Goal: Task Accomplishment & Management: Manage account settings

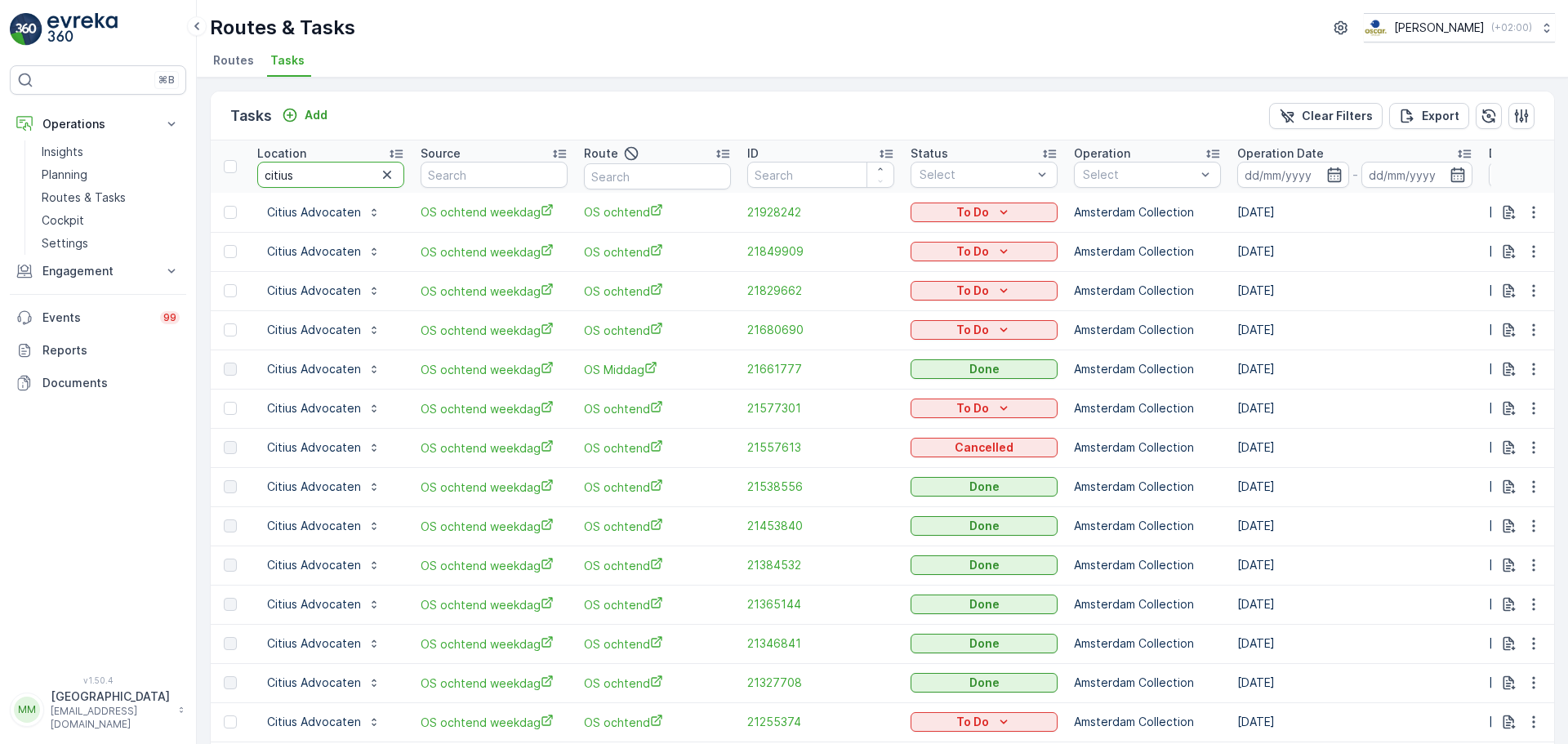
drag, startPoint x: 345, startPoint y: 170, endPoint x: 189, endPoint y: 174, distance: 156.0
click at [189, 174] on div "⌘B Operations Insights Planning Routes & Tasks Cockpit Settings Engagement Insi…" at bounding box center [784, 372] width 1568 height 744
type input "oude turf"
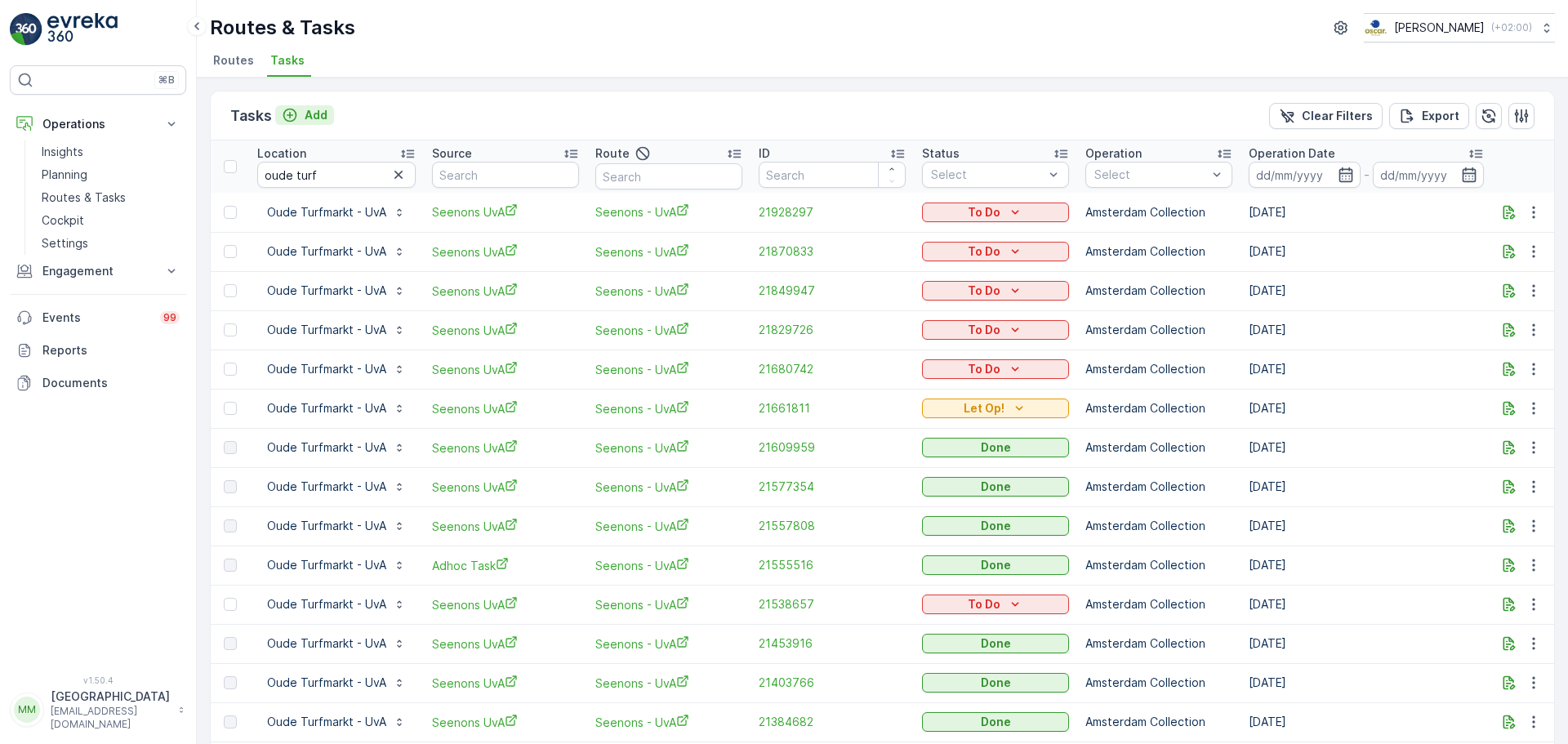
click at [309, 120] on p "Add" at bounding box center [316, 115] width 23 height 16
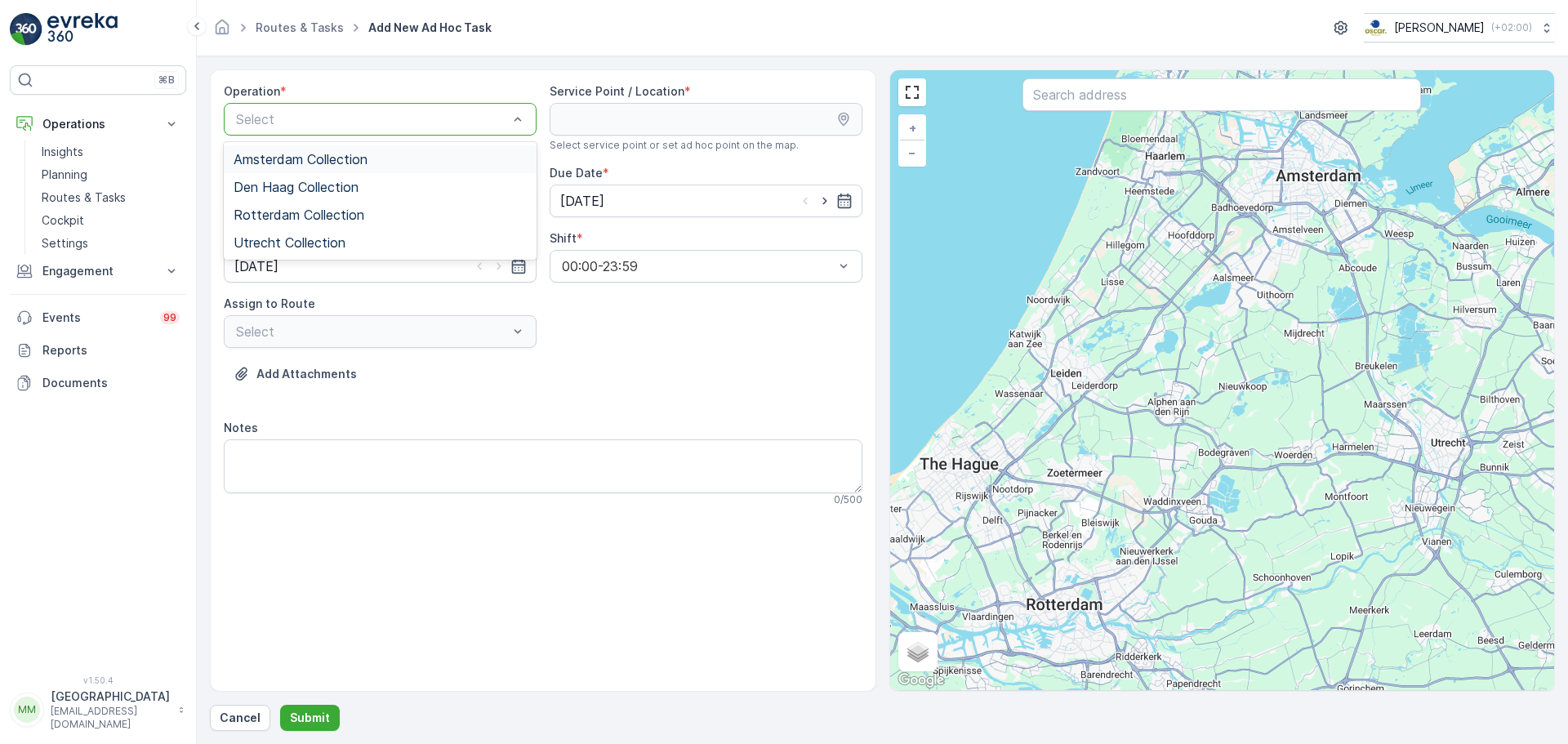
click at [291, 149] on div "Amsterdam Collection" at bounding box center [380, 159] width 313 height 28
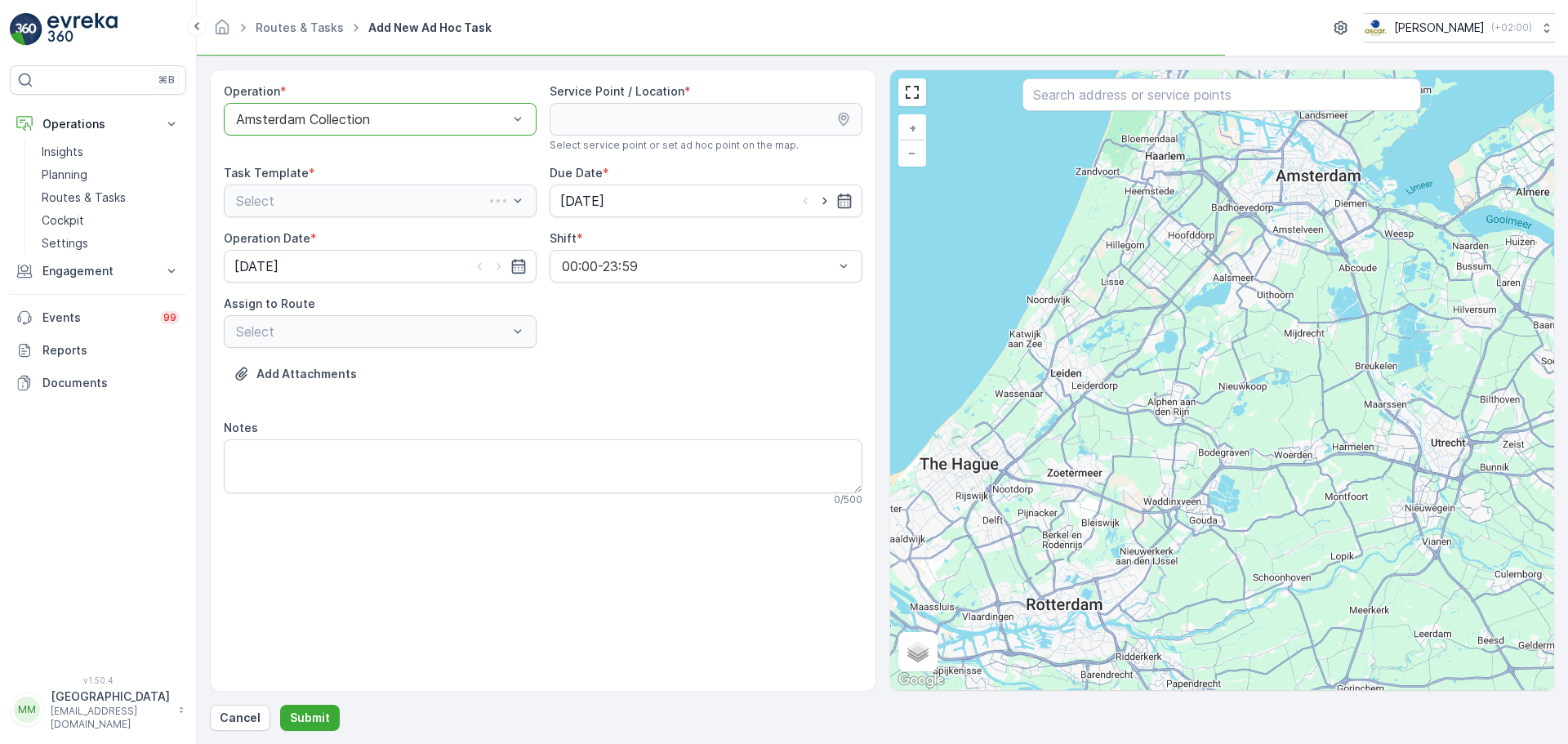
click at [1058, 105] on input "text" at bounding box center [1221, 94] width 398 height 33
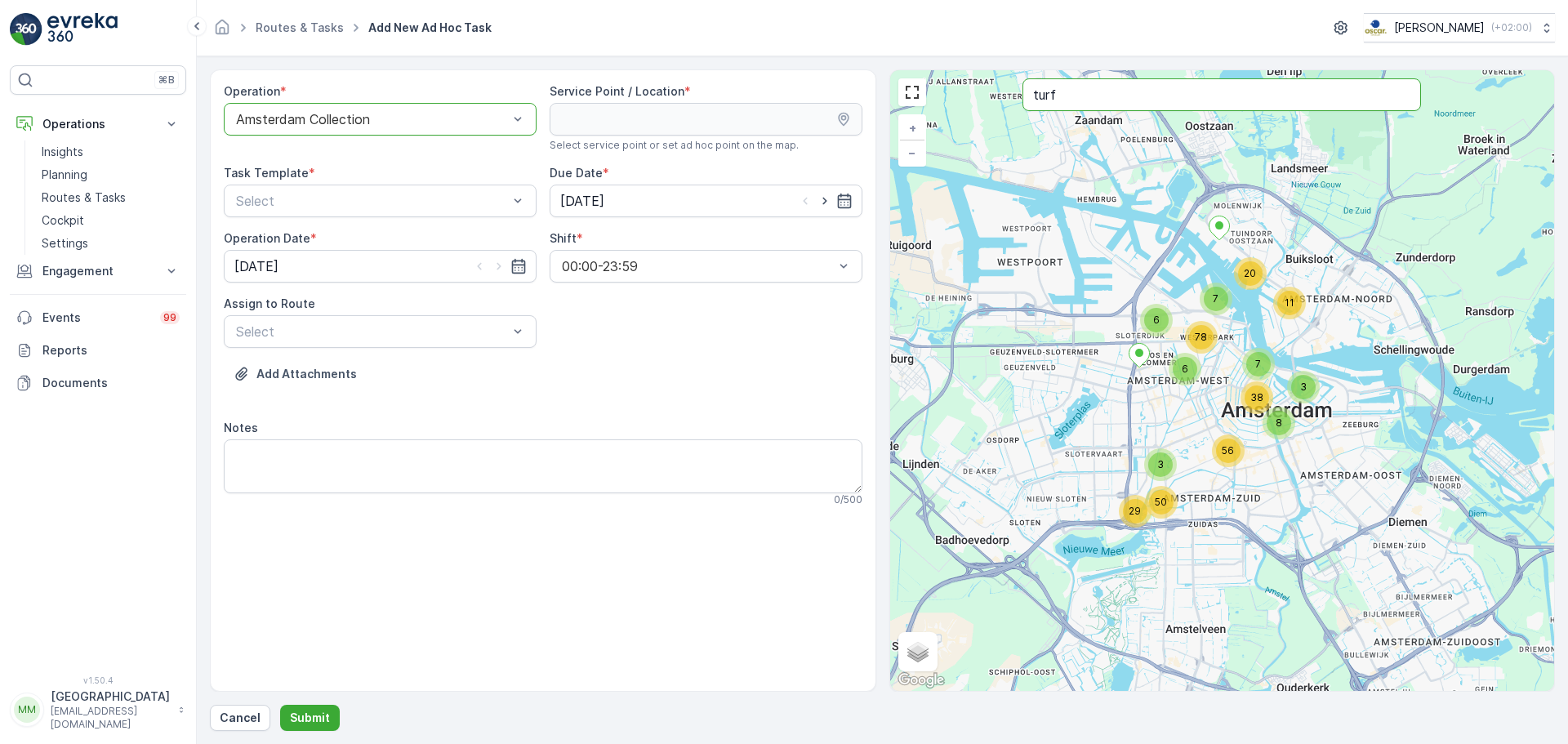
type input "turf"
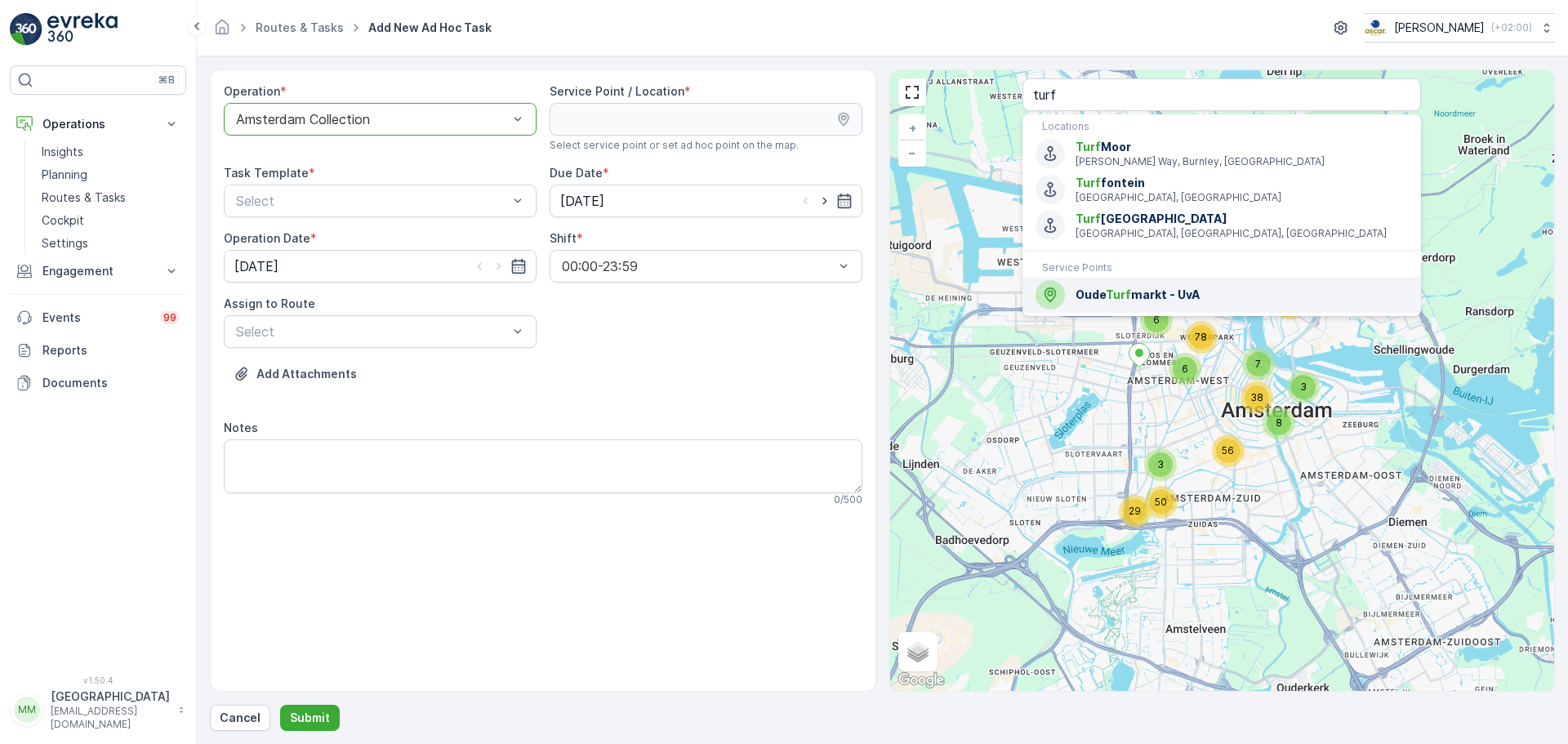
click at [1125, 295] on span "Turf" at bounding box center [1118, 294] width 25 height 14
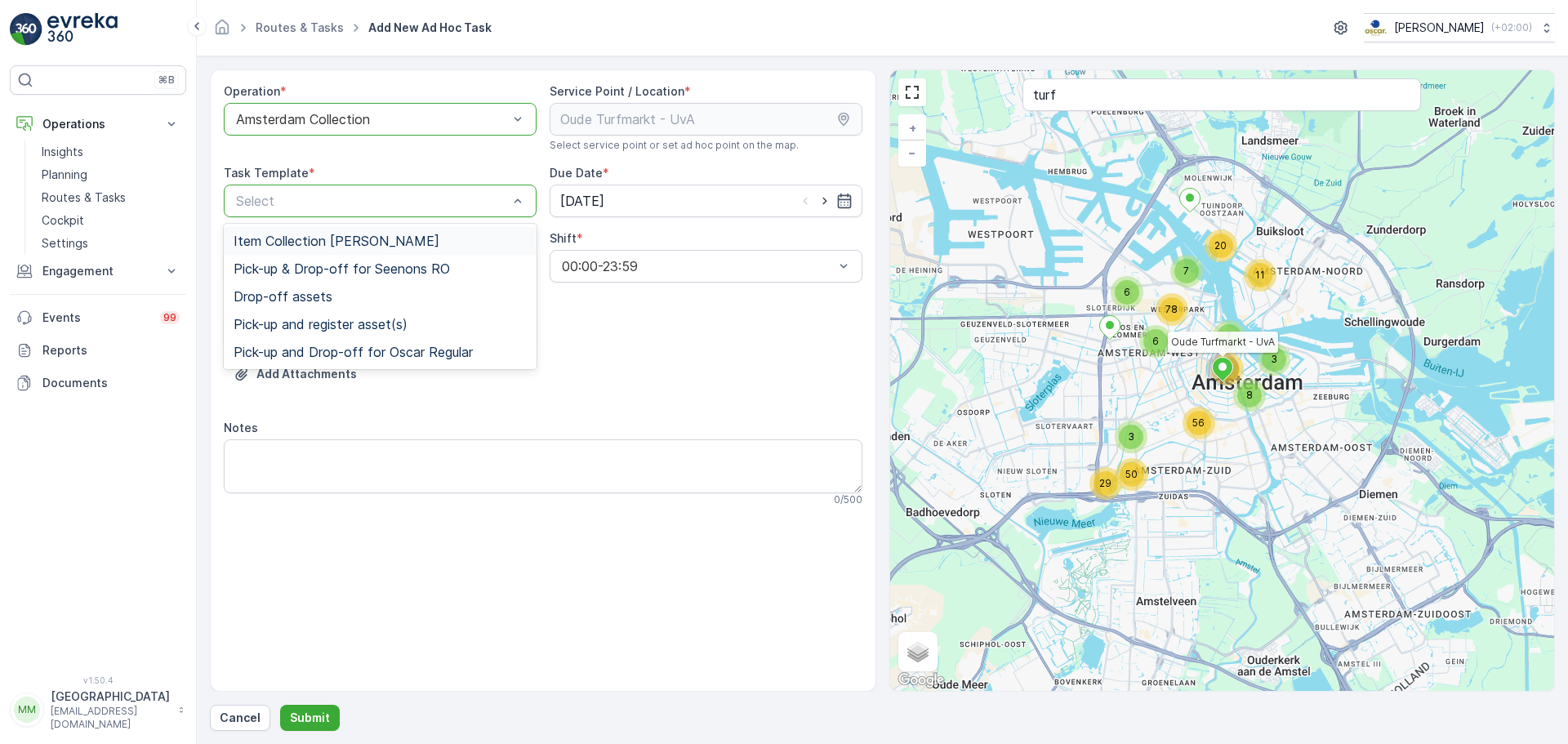
drag, startPoint x: 417, startPoint y: 207, endPoint x: 407, endPoint y: 219, distance: 15.7
click at [387, 239] on span "Item Collection [PERSON_NAME]" at bounding box center [337, 241] width 206 height 15
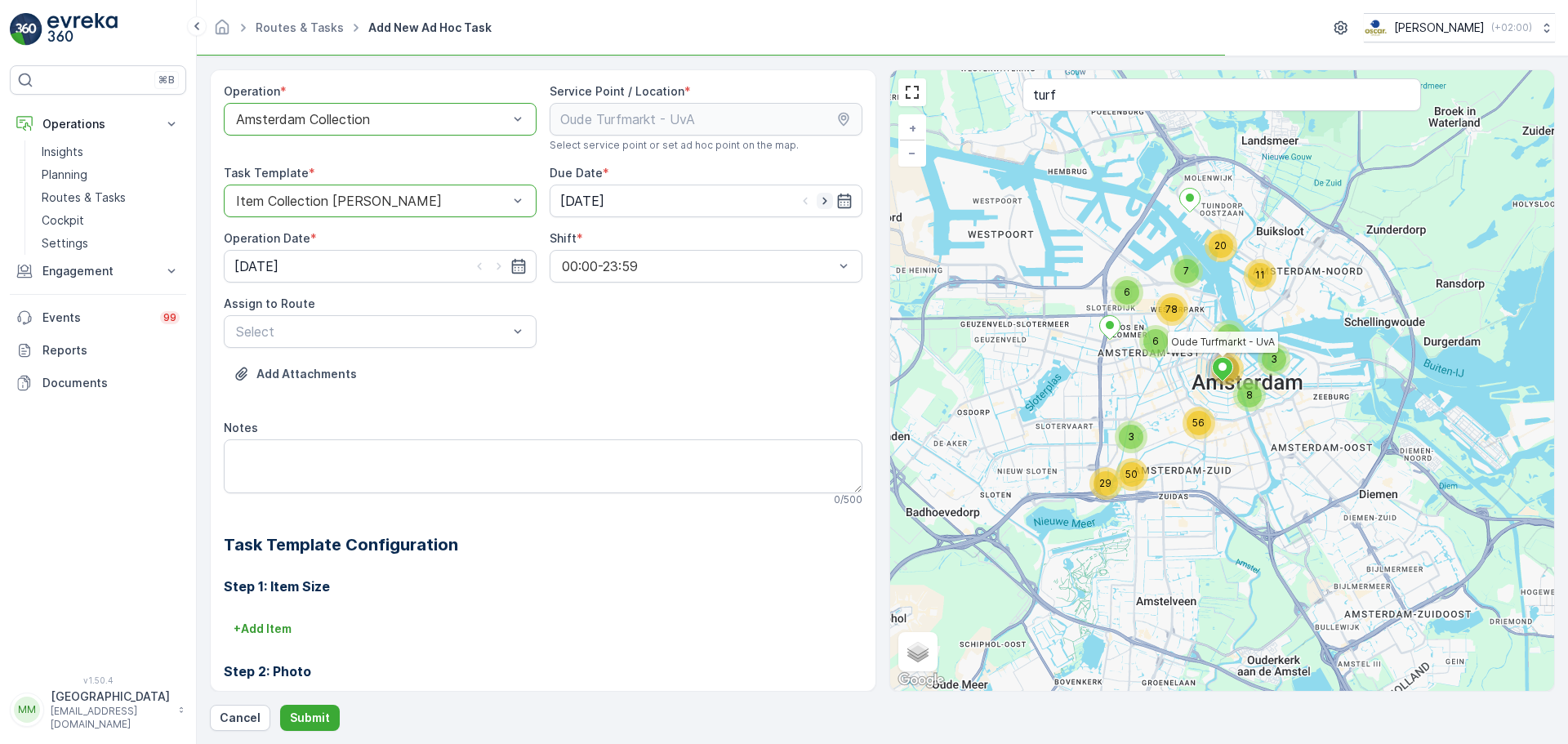
click at [819, 200] on icon "button" at bounding box center [825, 201] width 16 height 16
type input "[DATE]"
click at [491, 264] on icon "button" at bounding box center [499, 266] width 16 height 16
type input "[DATE]"
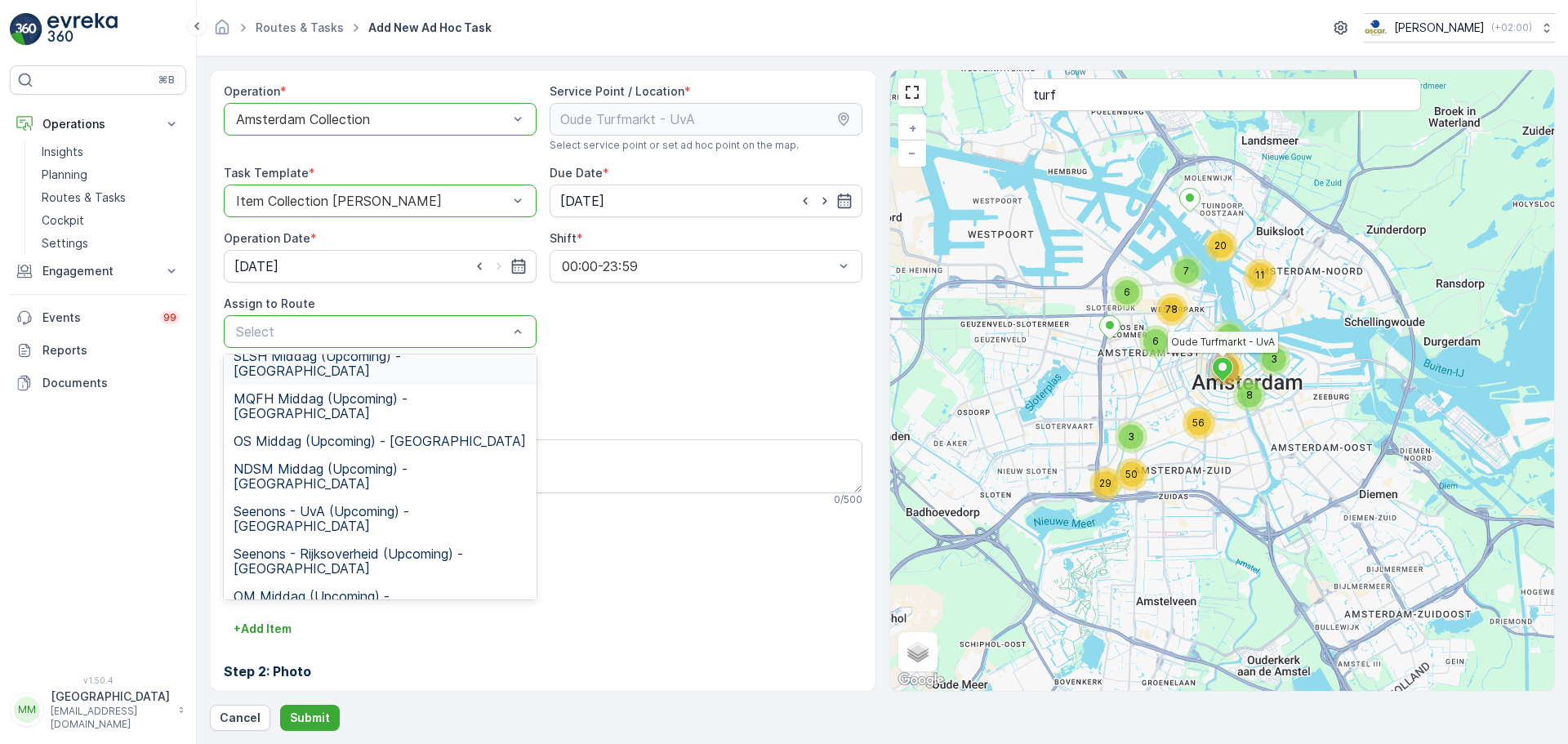
scroll to position [82, 0]
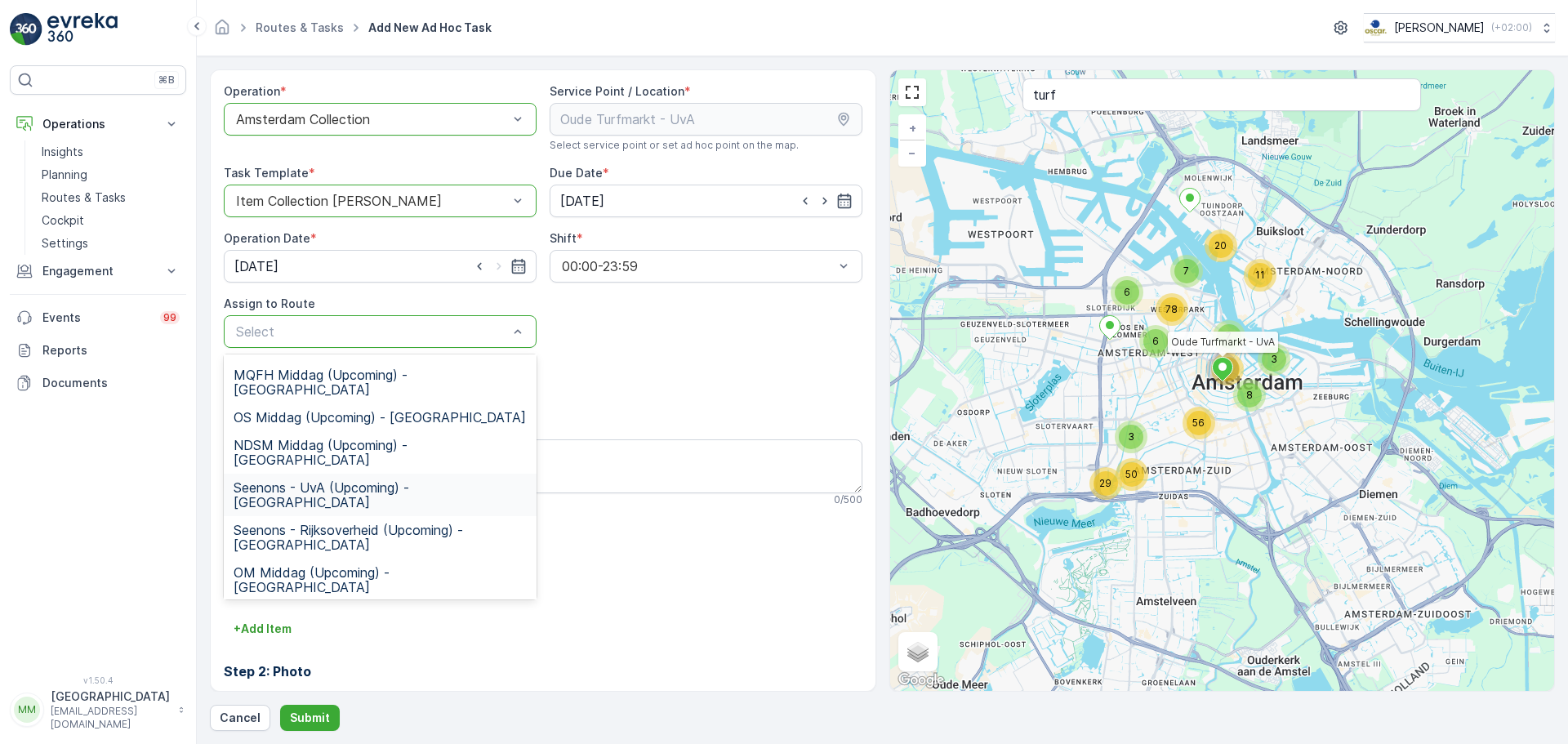
click at [382, 480] on span "Seenons - UvA (Upcoming) - [GEOGRAPHIC_DATA]" at bounding box center [380, 494] width 293 height 29
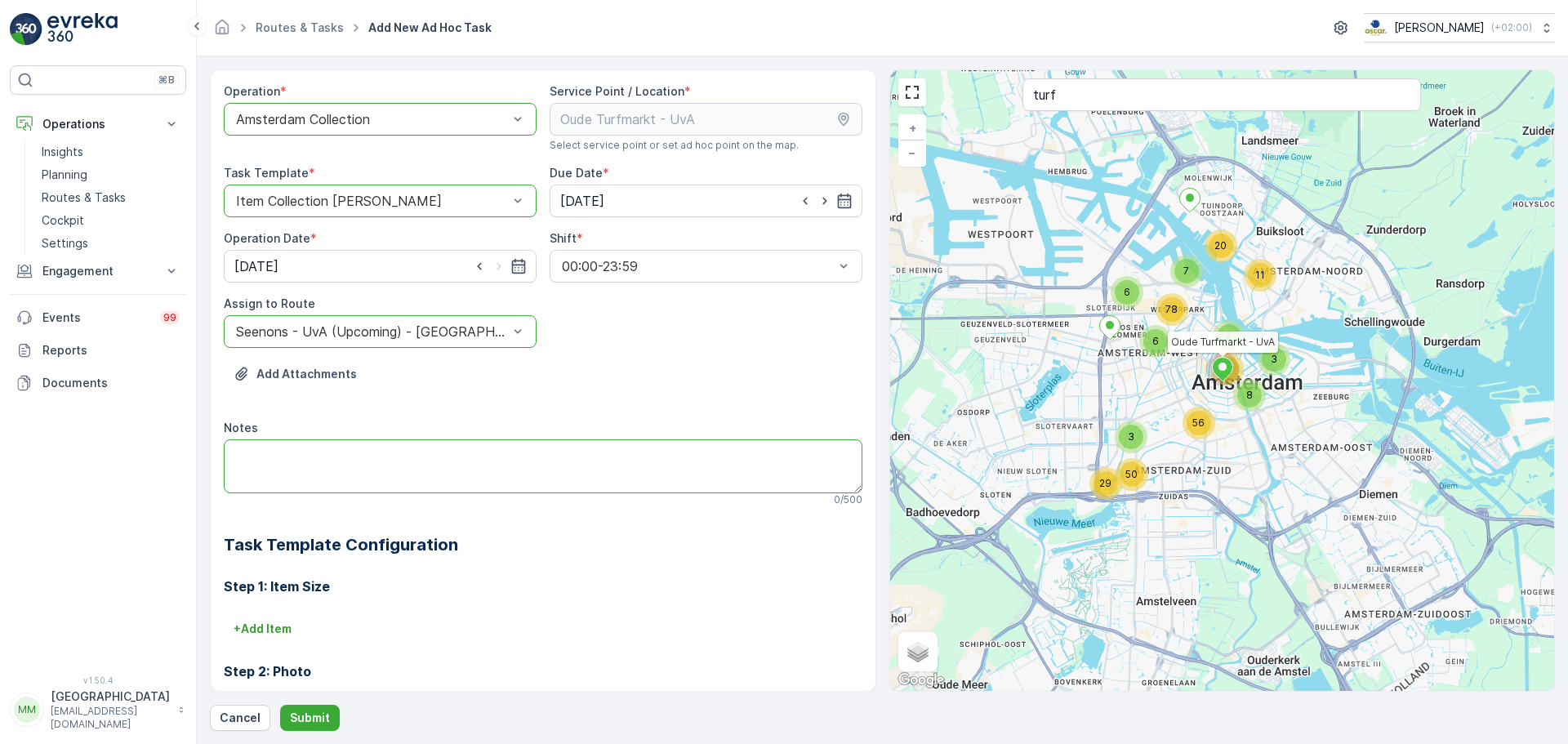
click at [372, 462] on textarea "Notes" at bounding box center [543, 466] width 639 height 54
type textarea "graag 660 papier omwisselen (zit los restafval in)"
click at [283, 713] on button "Submit" at bounding box center [310, 718] width 60 height 26
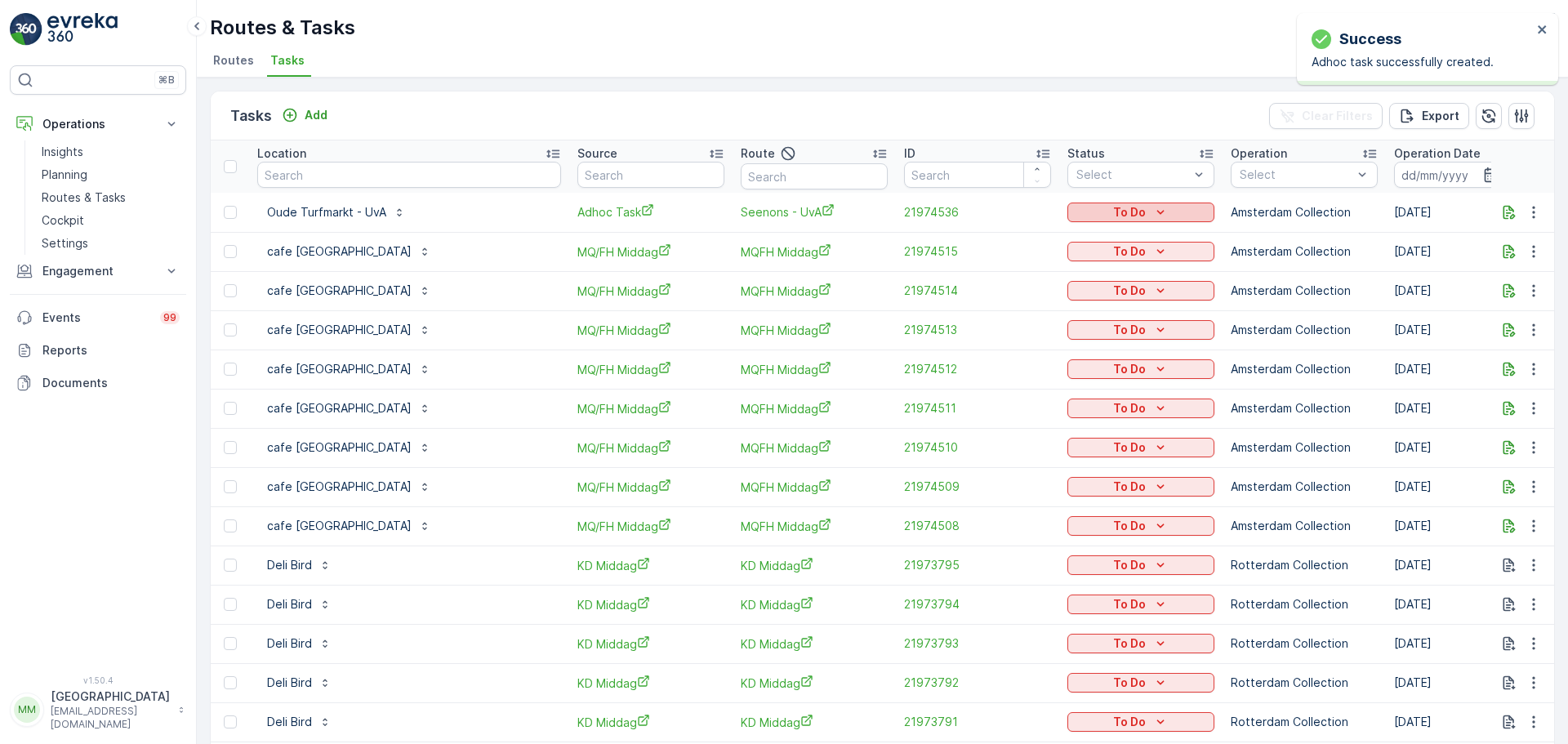
click at [1067, 221] on button "To Do" at bounding box center [1140, 213] width 147 height 20
click at [1017, 238] on span "Let Op!" at bounding box center [1018, 237] width 41 height 16
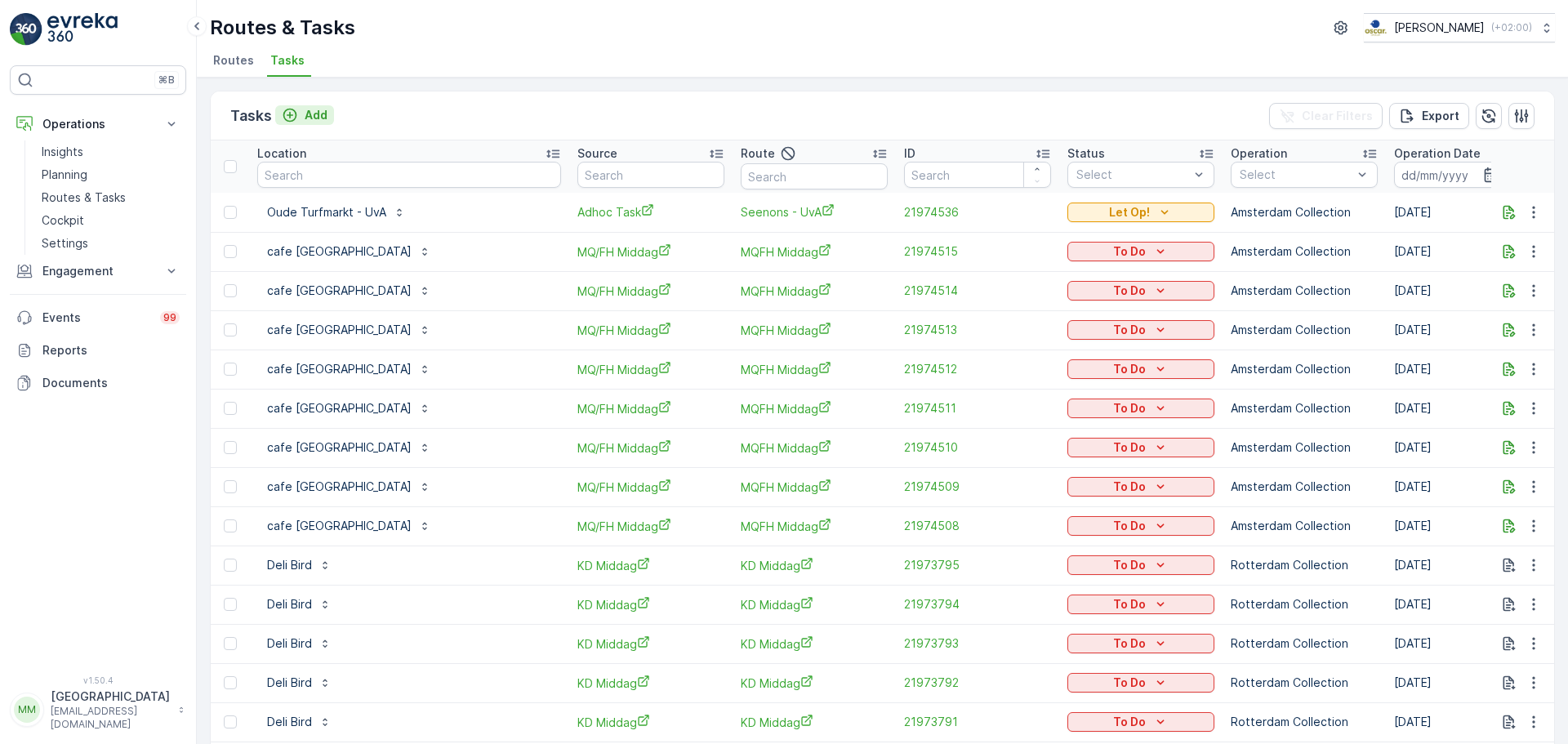
click at [294, 120] on icon "Add" at bounding box center [290, 116] width 14 height 14
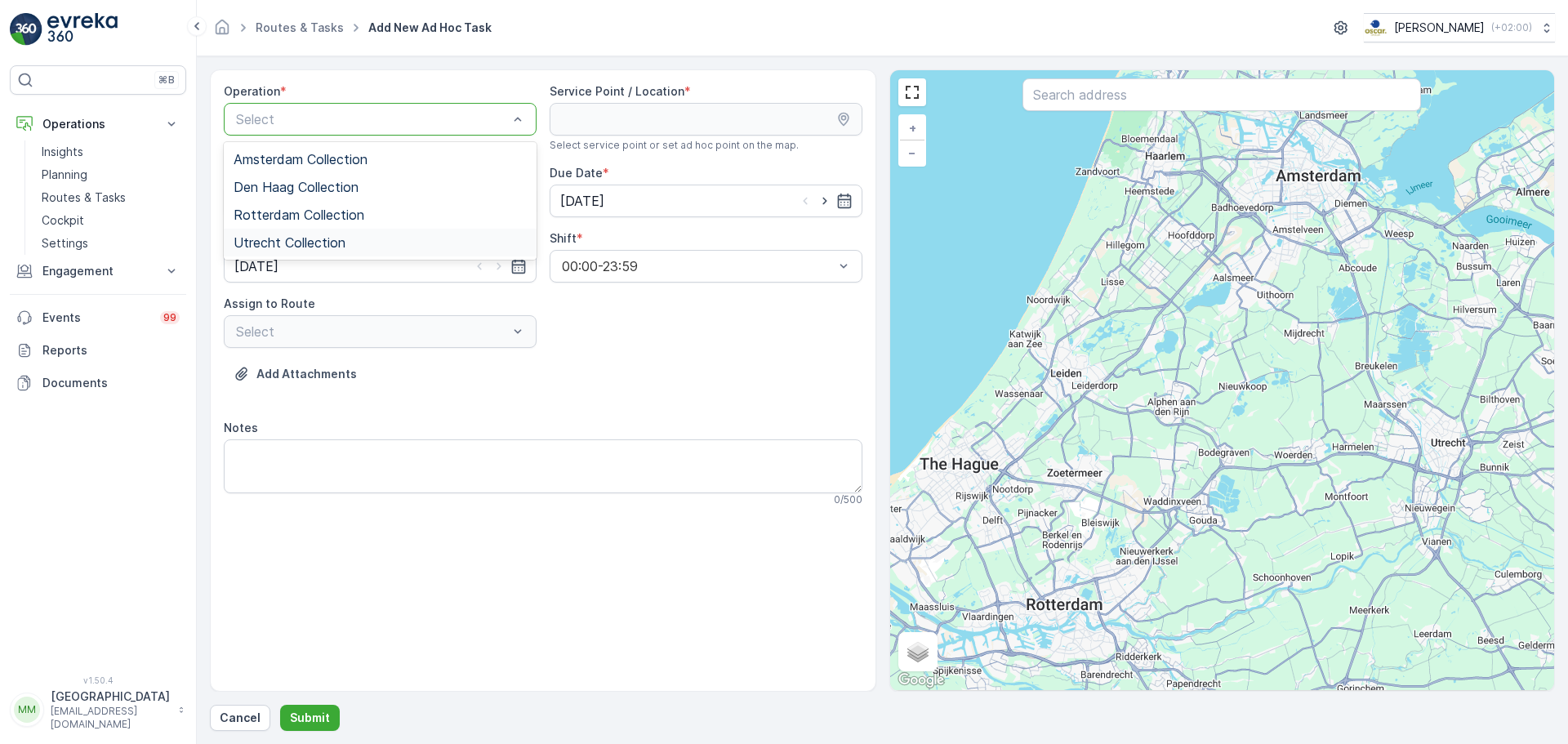
click at [319, 250] on span "Utrecht Collection" at bounding box center [290, 242] width 112 height 15
click at [1046, 93] on input "text" at bounding box center [1221, 94] width 398 height 33
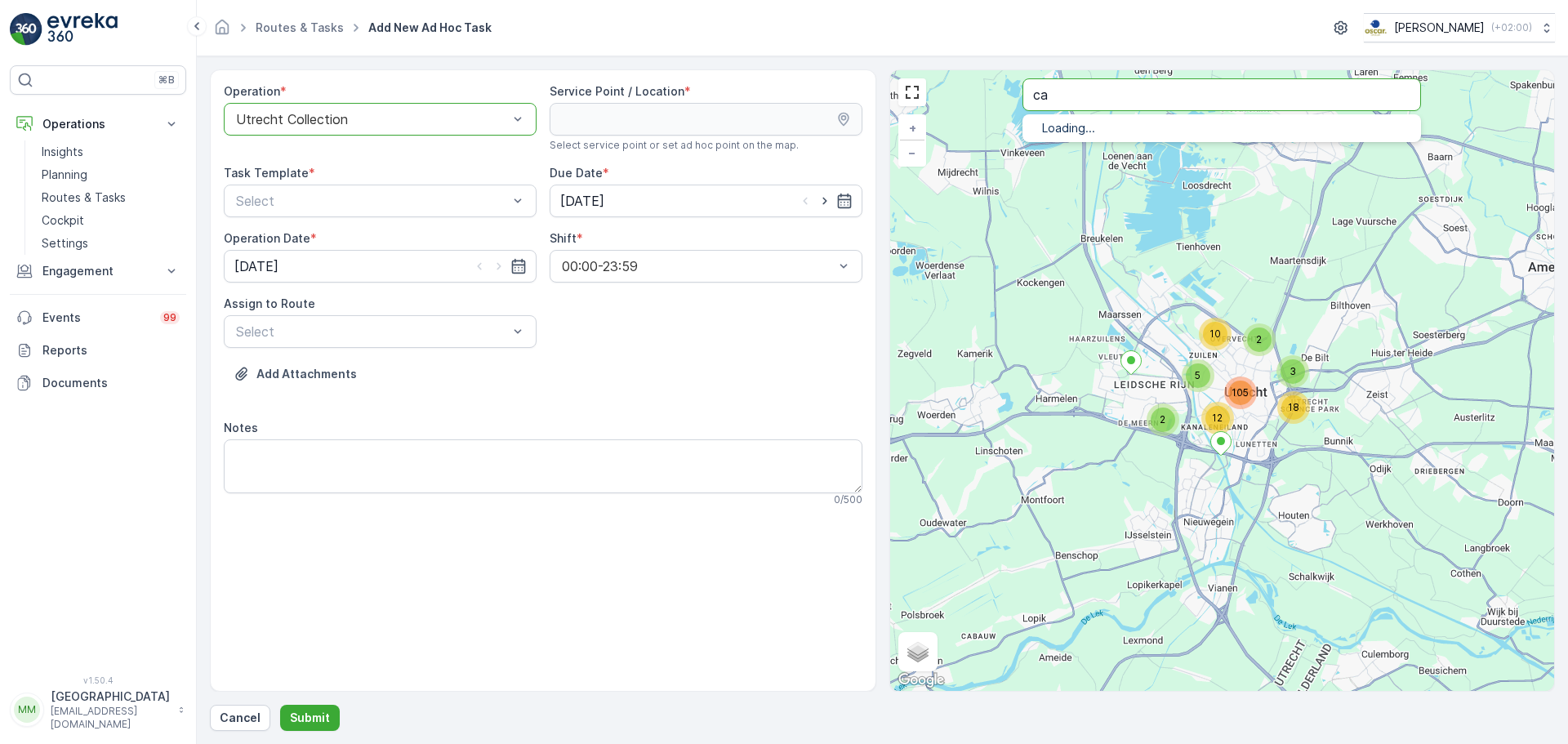
type input "cat"
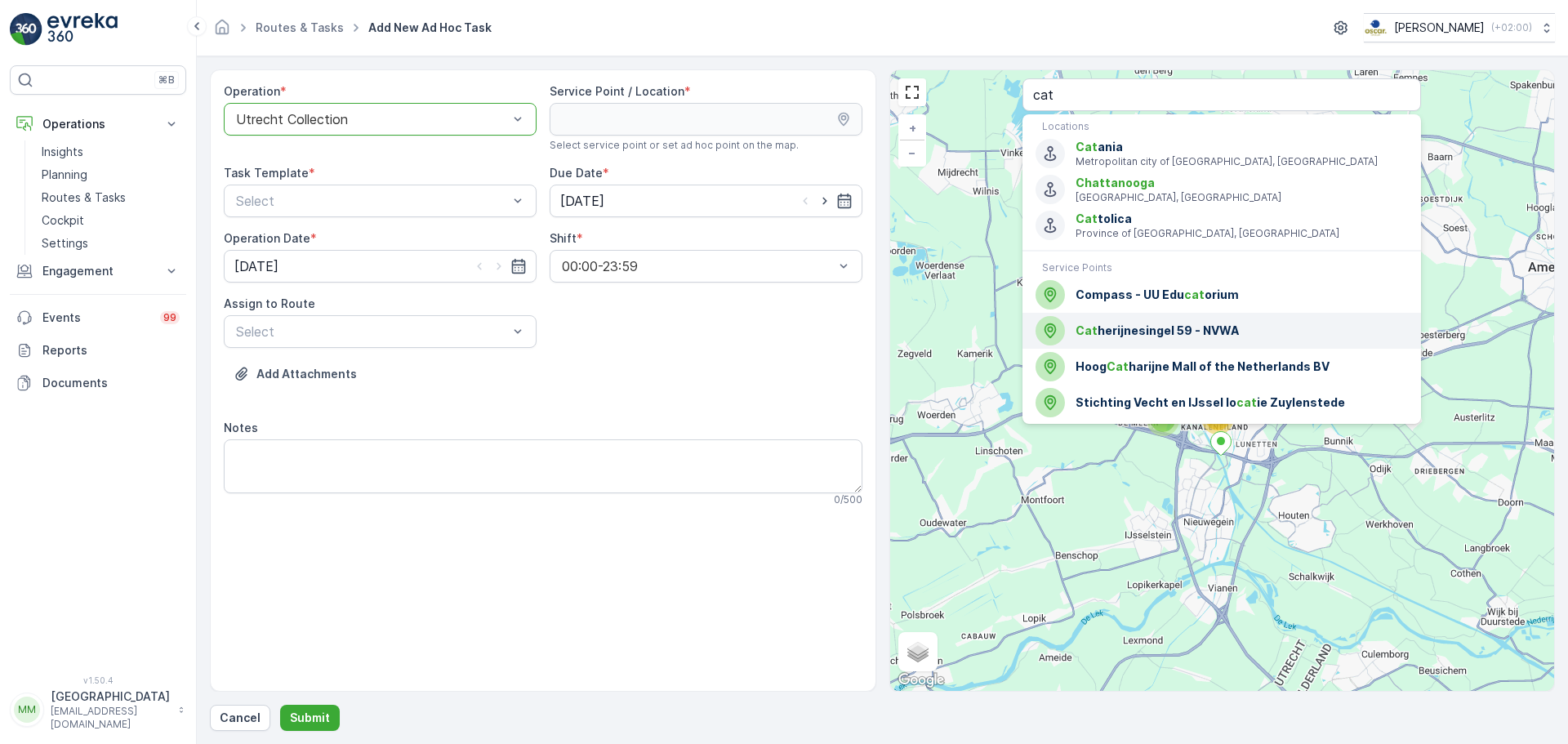
click at [1237, 321] on div "Cat herijnesingel 59 - NVWA" at bounding box center [1221, 330] width 372 height 29
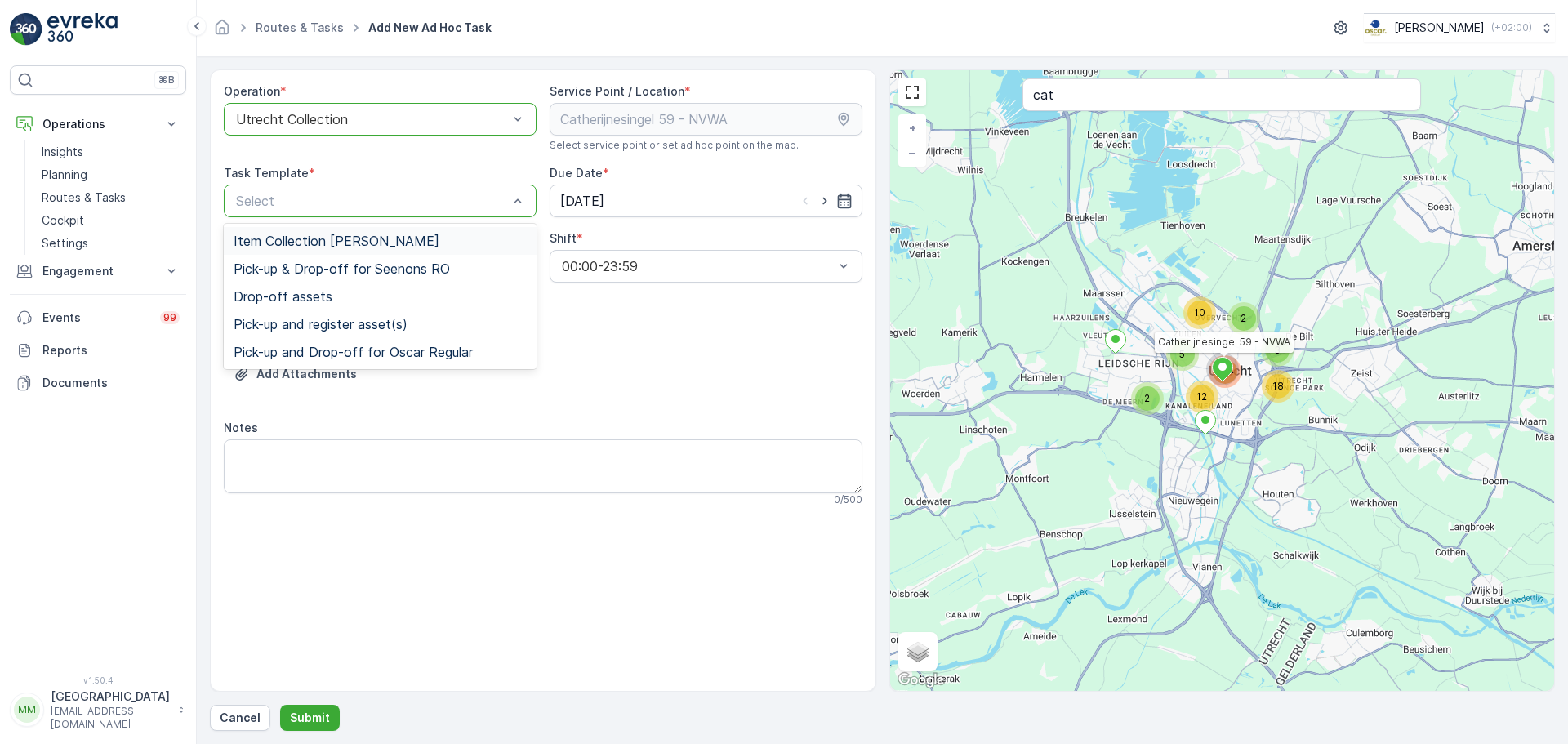
click at [385, 242] on span "Item Collection [PERSON_NAME]" at bounding box center [337, 241] width 206 height 15
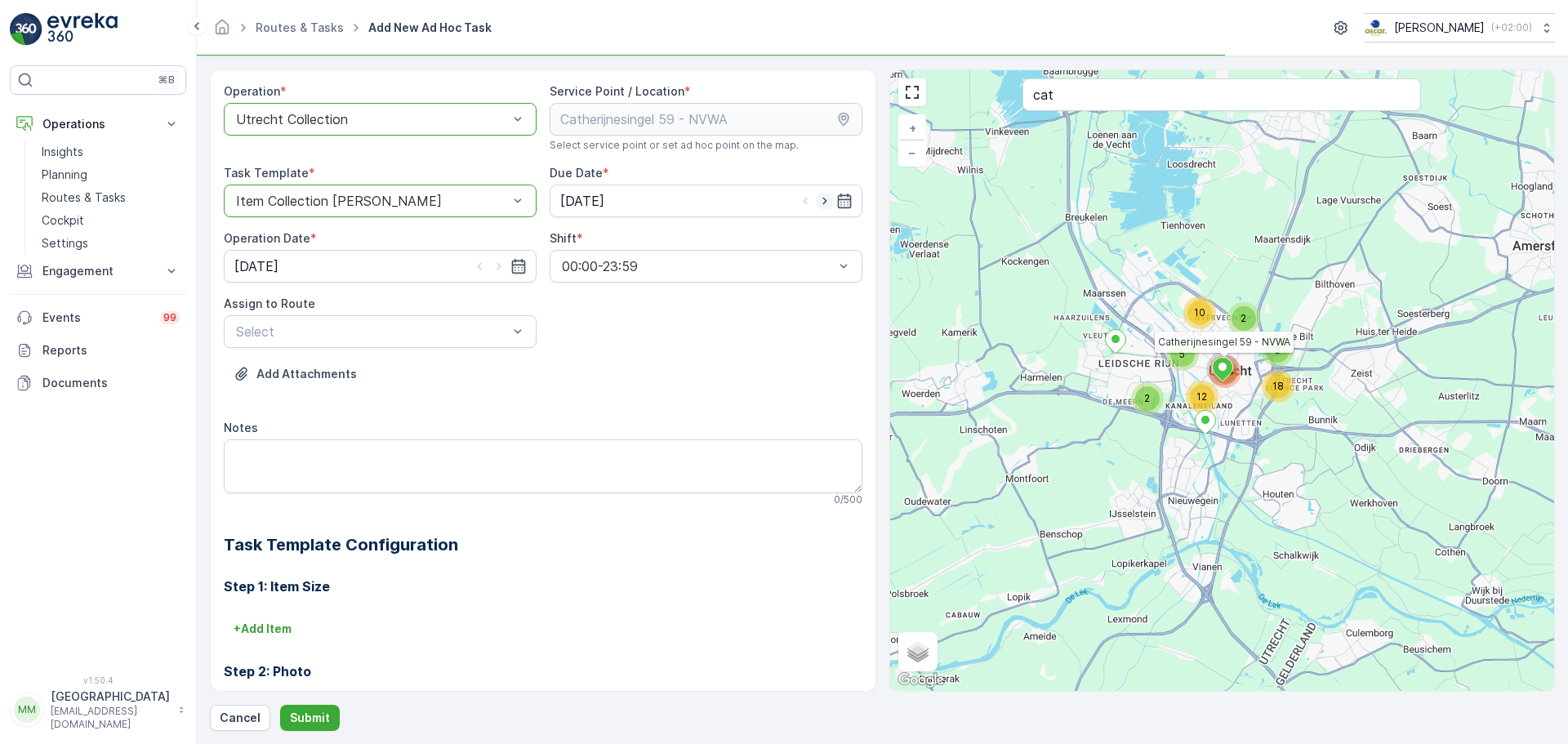
click at [825, 201] on icon "button" at bounding box center [825, 201] width 16 height 16
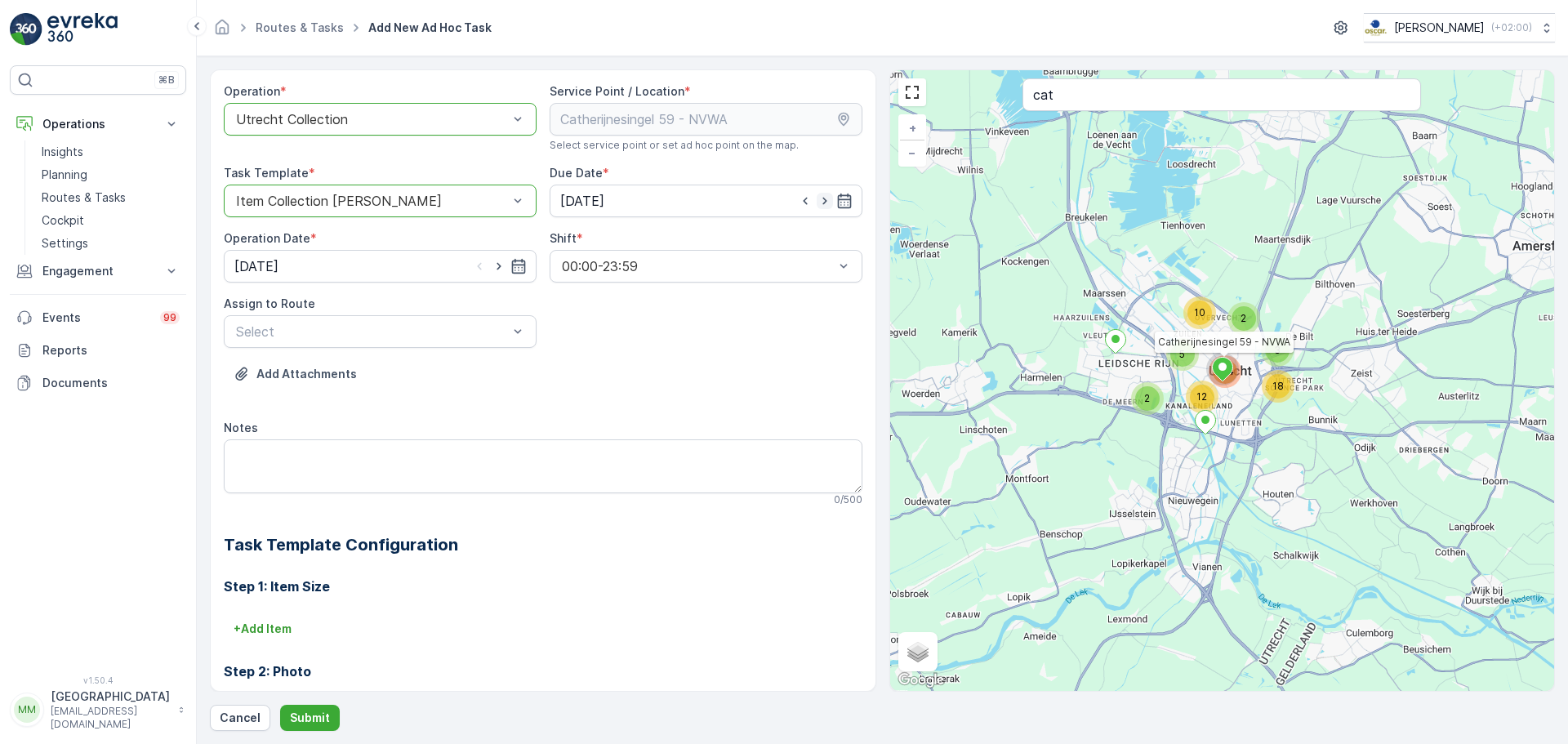
click at [825, 201] on icon "button" at bounding box center [825, 201] width 16 height 16
type input "[DATE]"
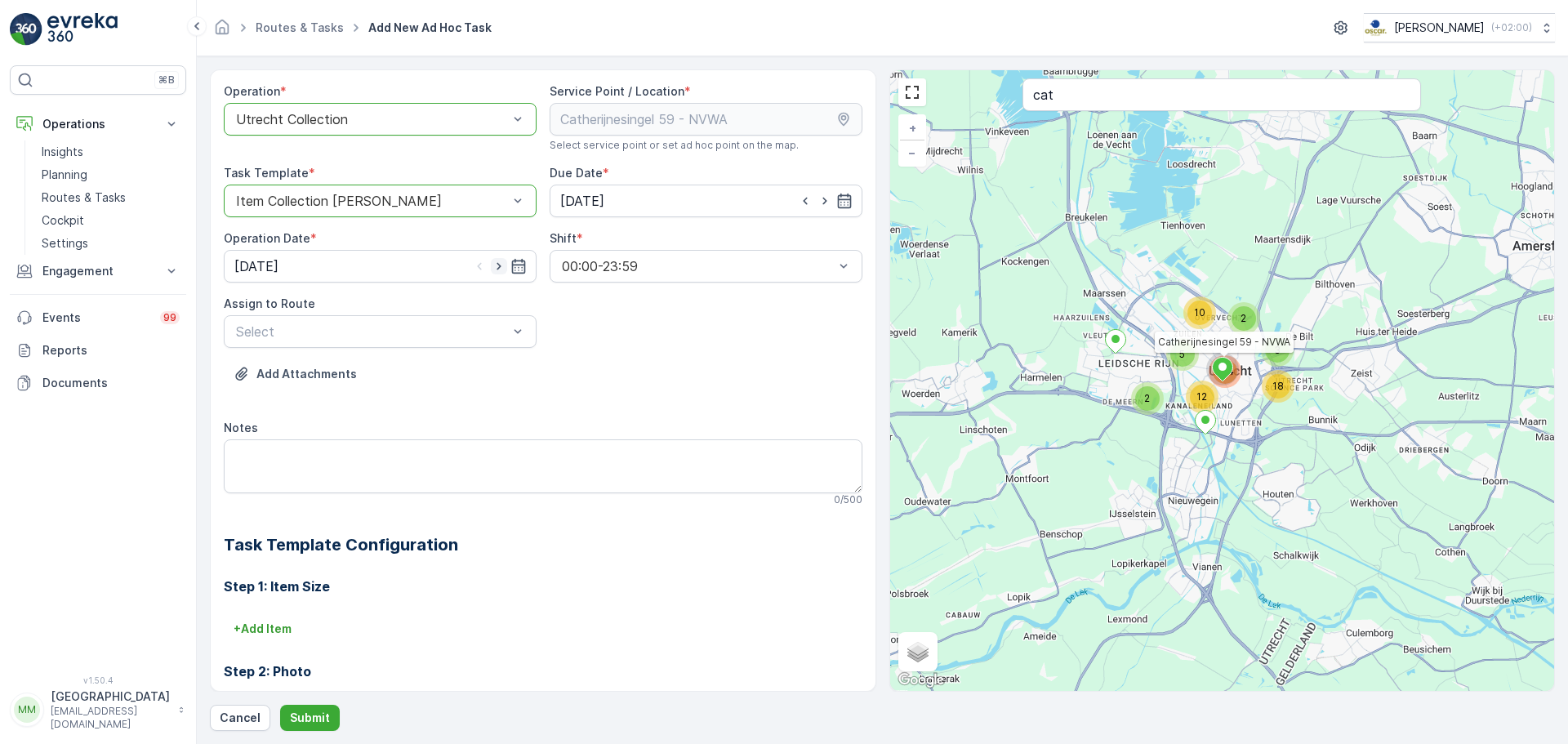
click at [501, 260] on icon "button" at bounding box center [499, 266] width 16 height 16
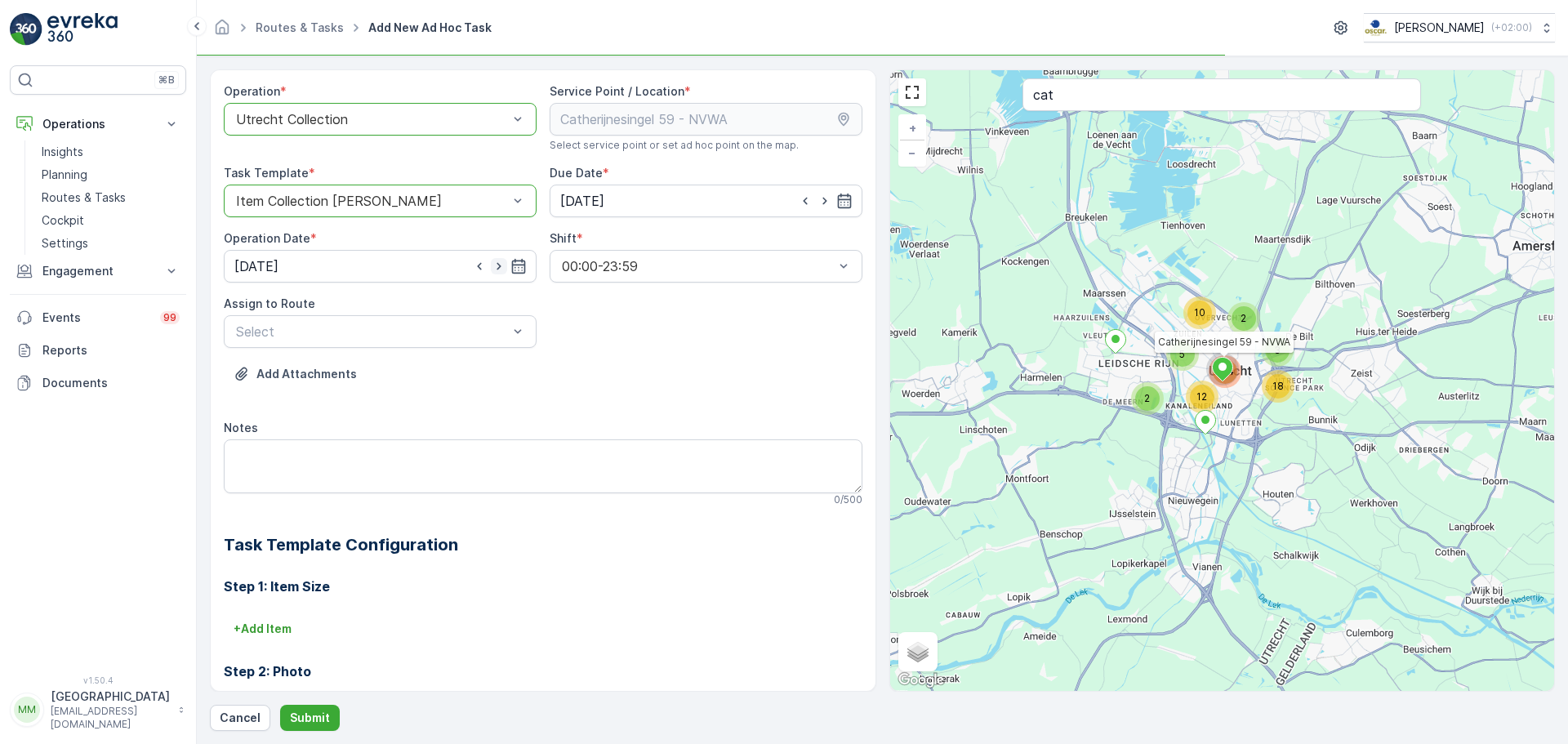
click at [501, 260] on icon "button" at bounding box center [499, 266] width 16 height 16
type input "[DATE]"
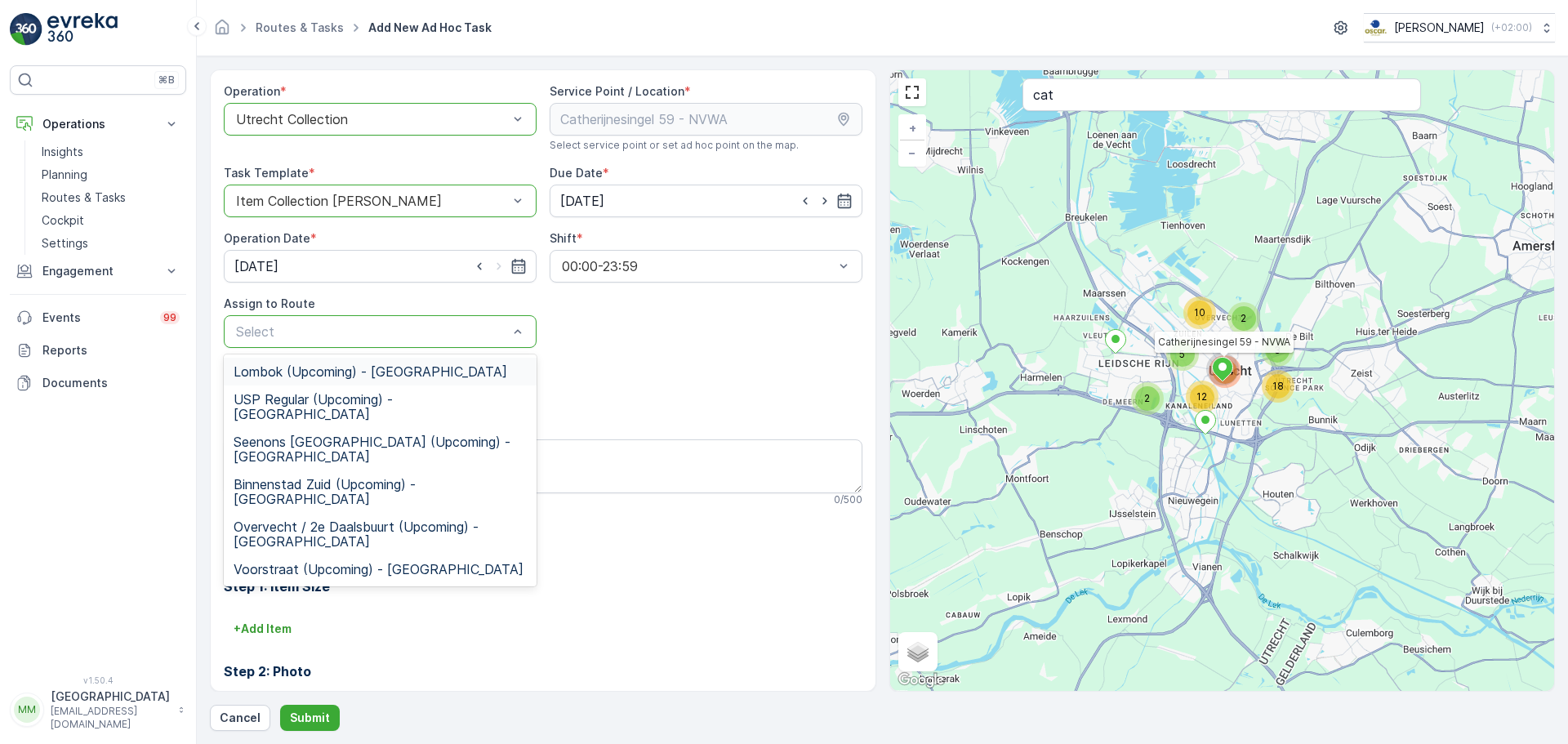
click at [297, 318] on div "Select" at bounding box center [380, 331] width 313 height 33
click at [340, 434] on span "Seenons [GEOGRAPHIC_DATA] (Upcoming) - [GEOGRAPHIC_DATA]" at bounding box center [380, 448] width 293 height 29
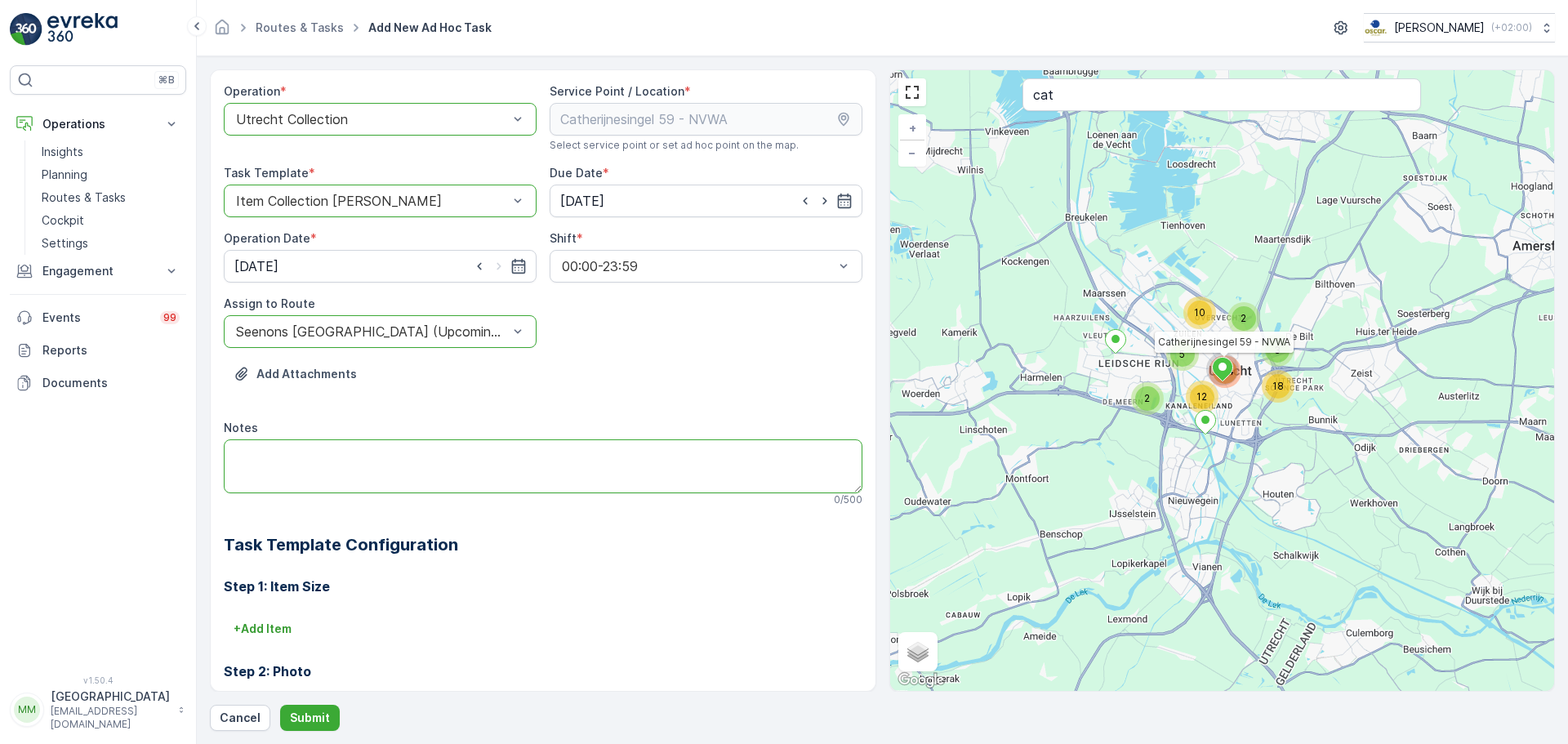
click at [330, 442] on textarea "Notes" at bounding box center [543, 466] width 639 height 54
type textarea "alle bakken meenemen en NIET meer terugzetten. Klant stopt bij [PERSON_NAME]"
click at [304, 717] on p "Submit" at bounding box center [310, 718] width 40 height 16
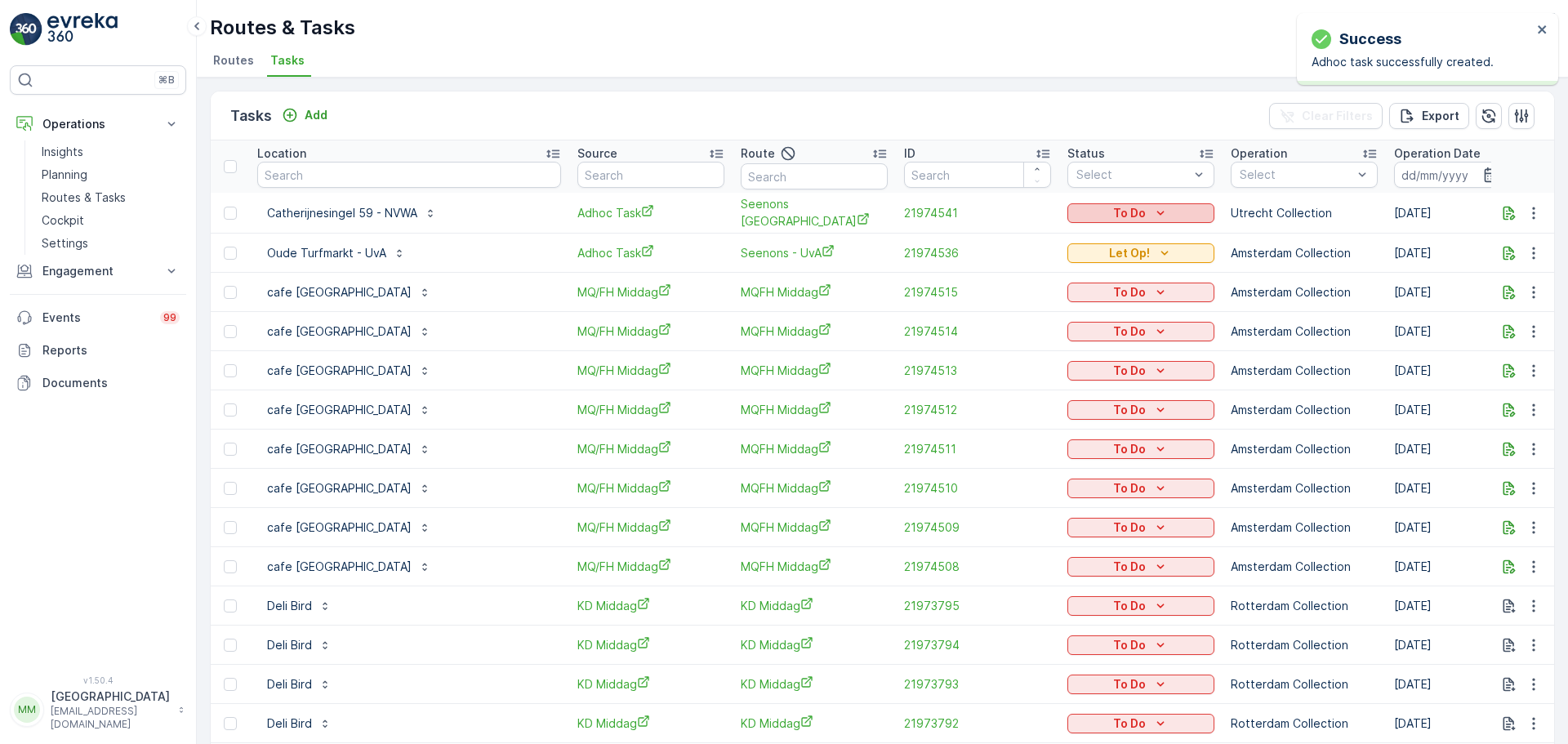
click at [1067, 203] on button "To Do" at bounding box center [1140, 213] width 147 height 20
click at [1027, 285] on span "Let Op!" at bounding box center [1018, 282] width 41 height 16
click at [323, 179] on input "text" at bounding box center [409, 175] width 304 height 26
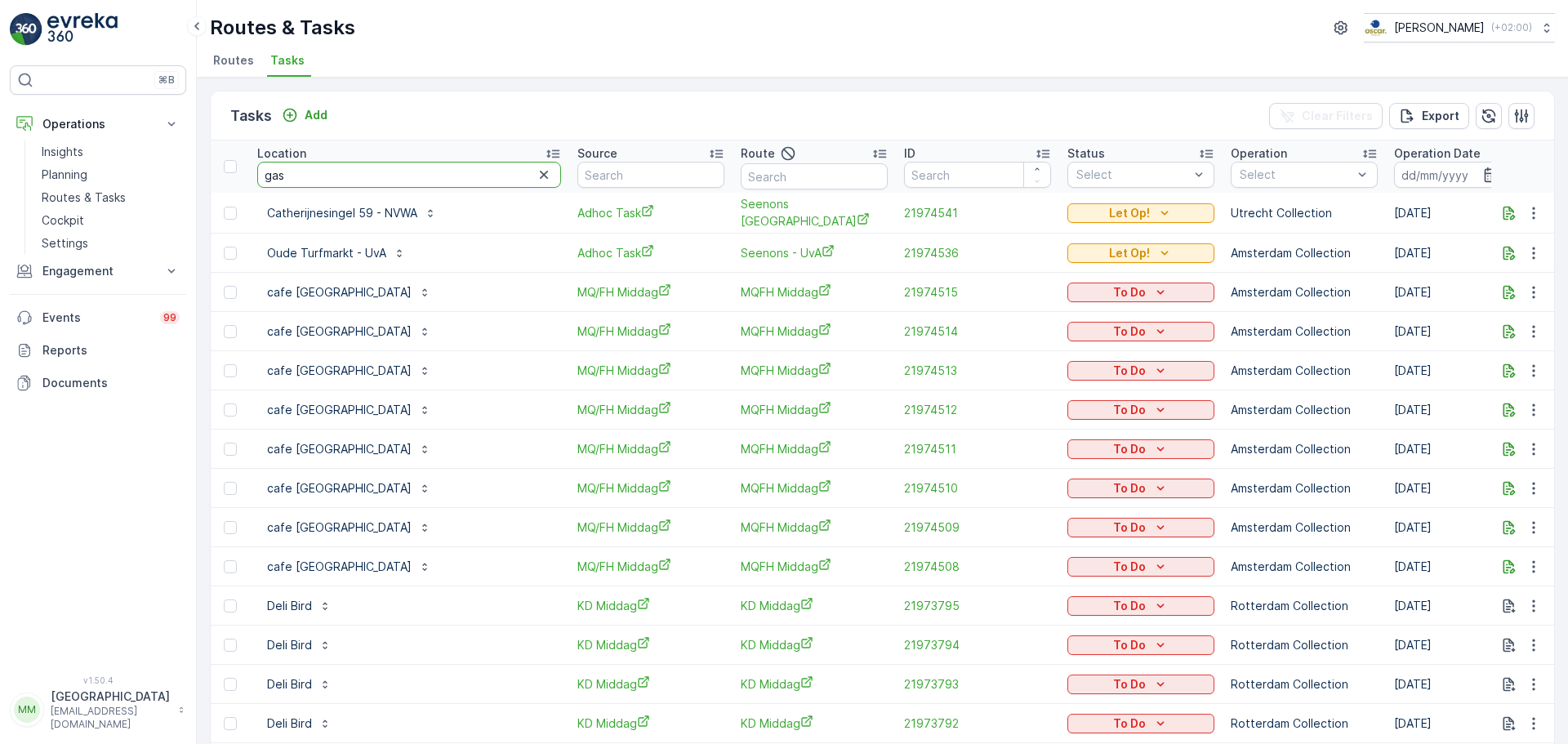
type input "gast"
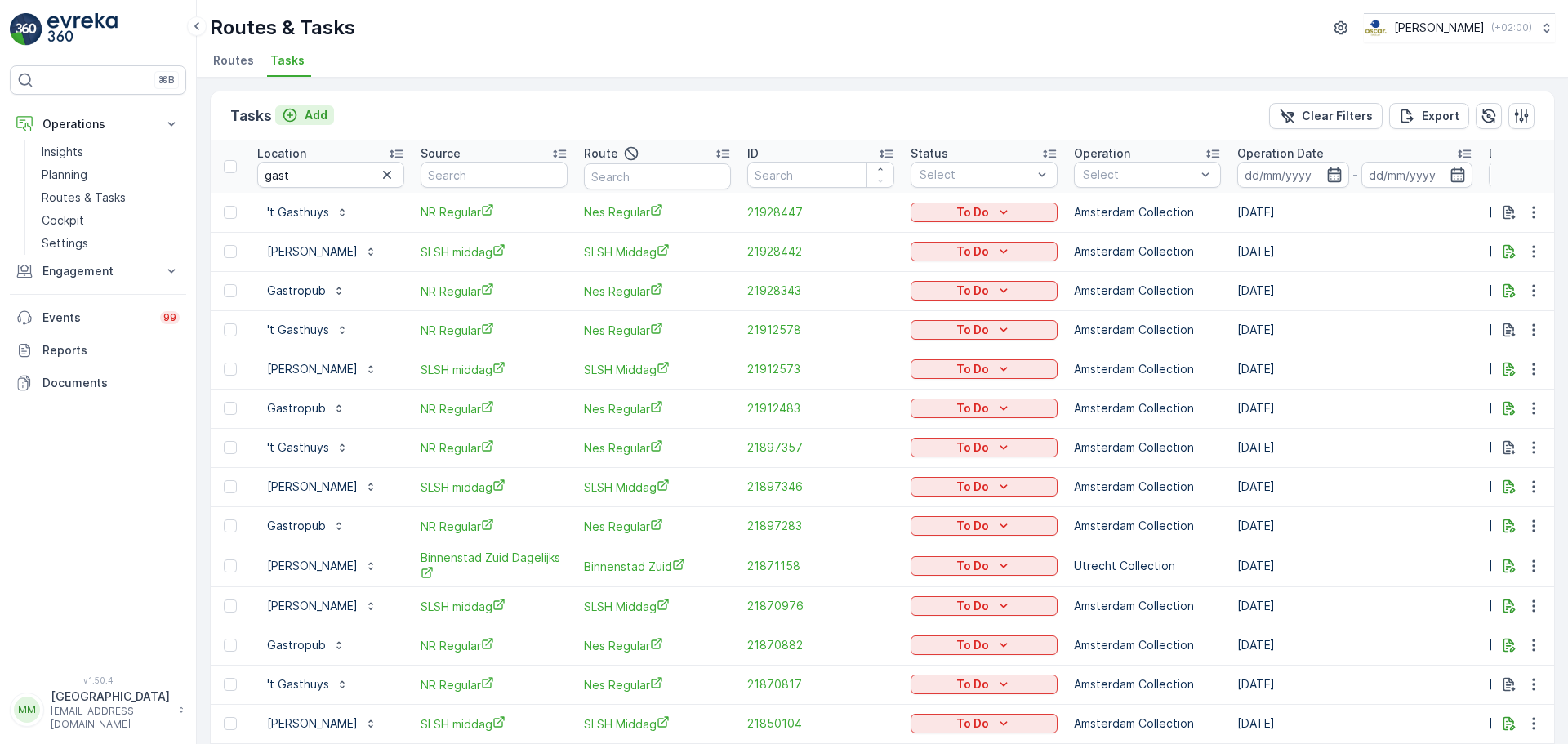
click at [323, 109] on p "Add" at bounding box center [316, 115] width 23 height 16
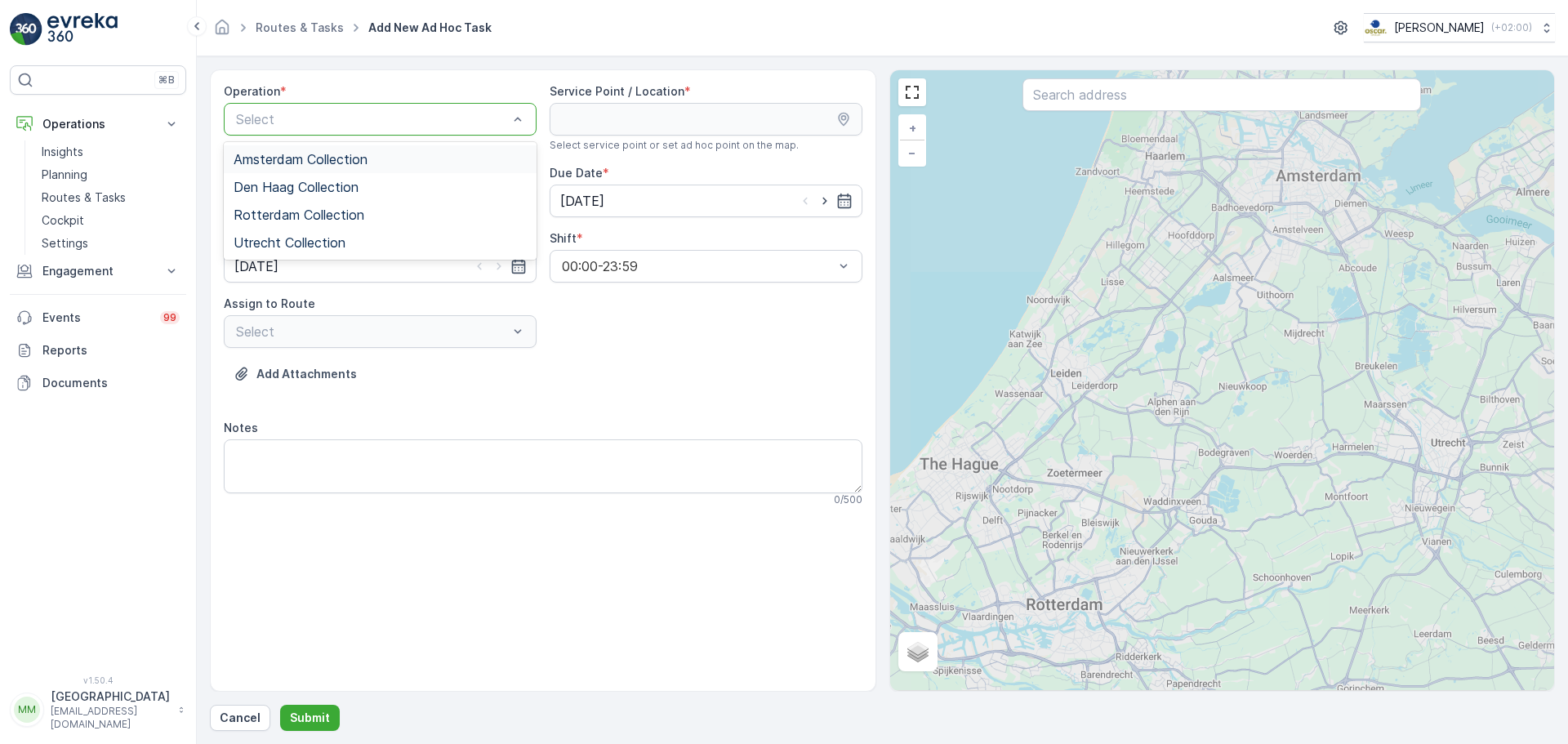
click at [330, 150] on div "Amsterdam Collection" at bounding box center [380, 159] width 313 height 28
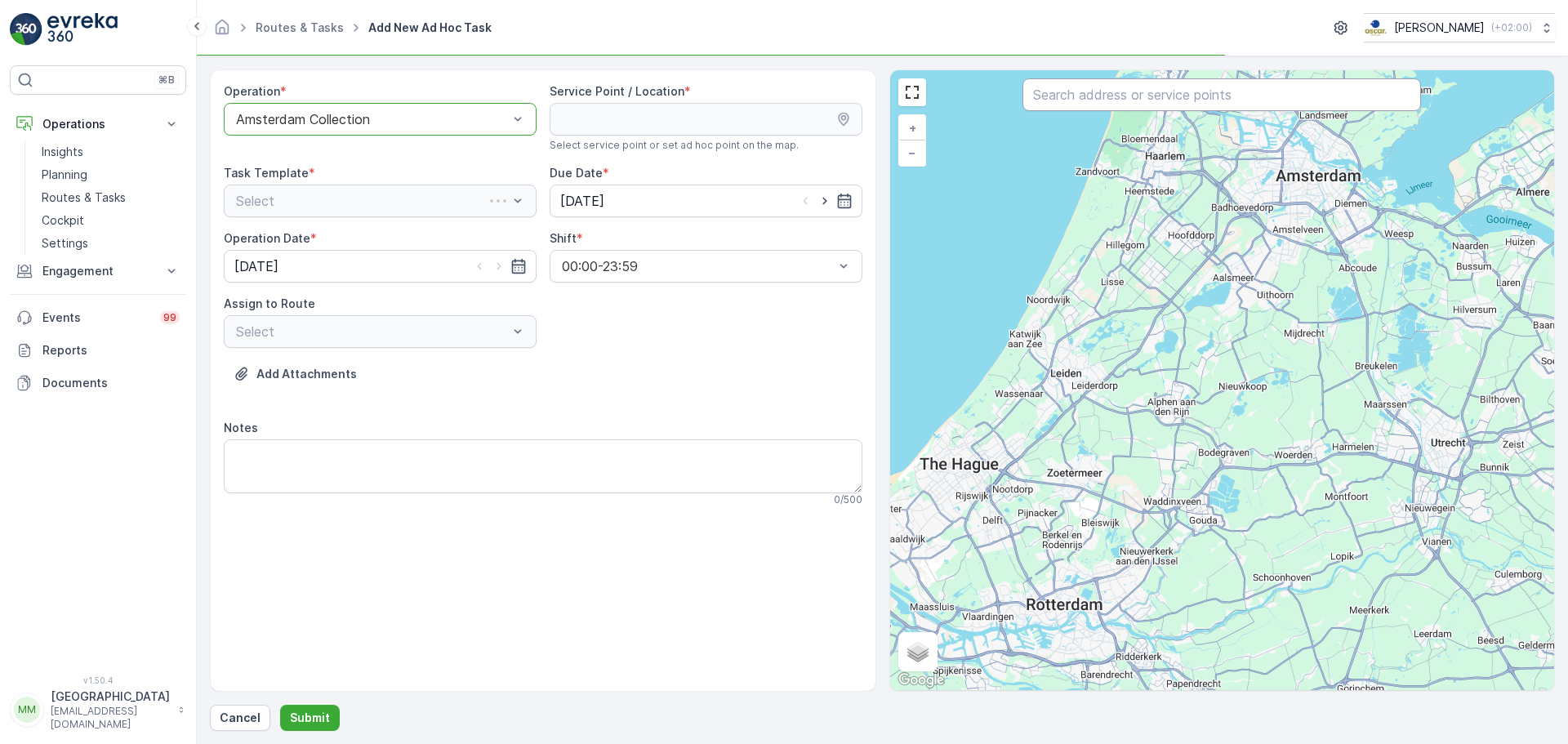
click at [1119, 99] on input "text" at bounding box center [1221, 94] width 398 height 33
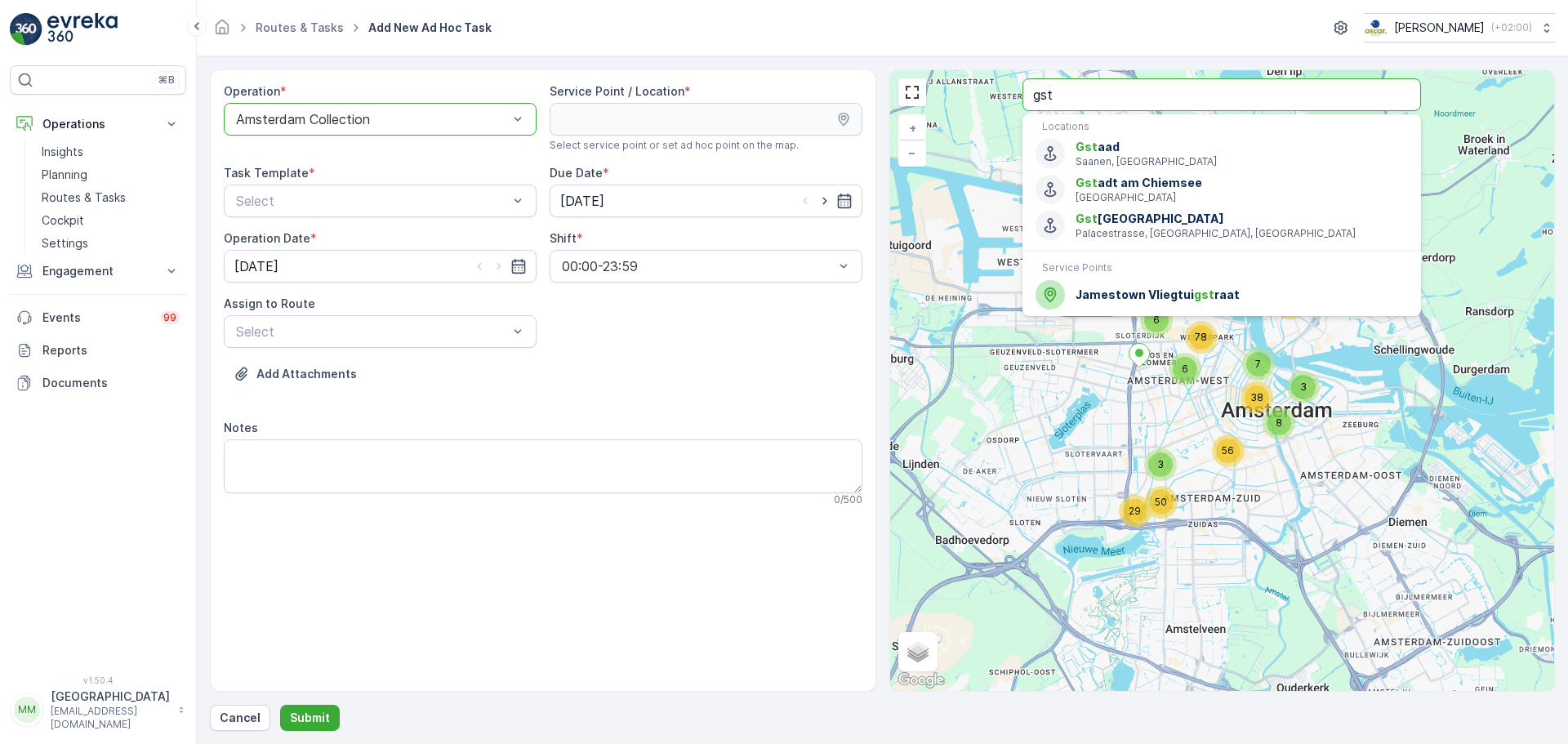
click at [1044, 99] on input "gst" at bounding box center [1221, 94] width 398 height 33
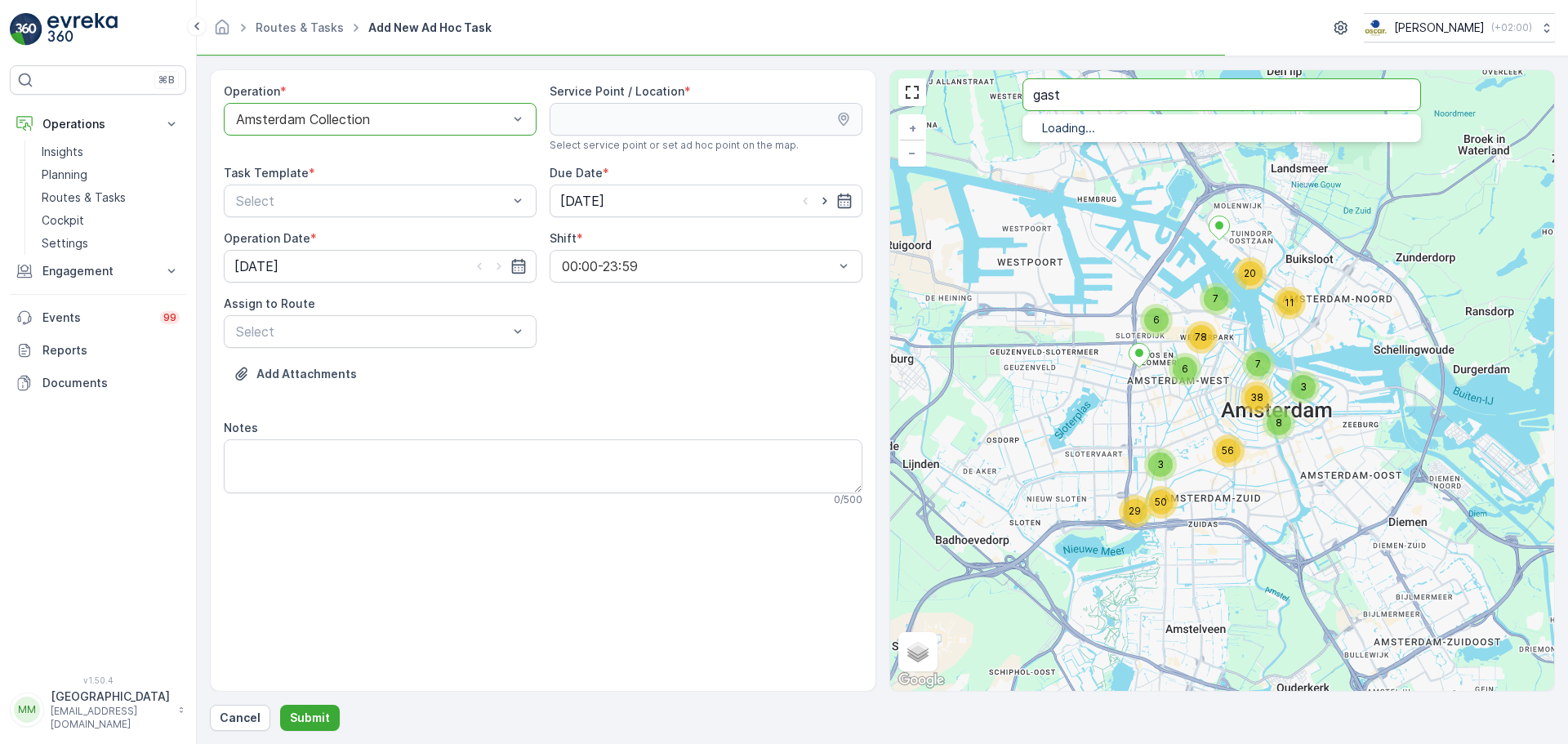
type input "gast"
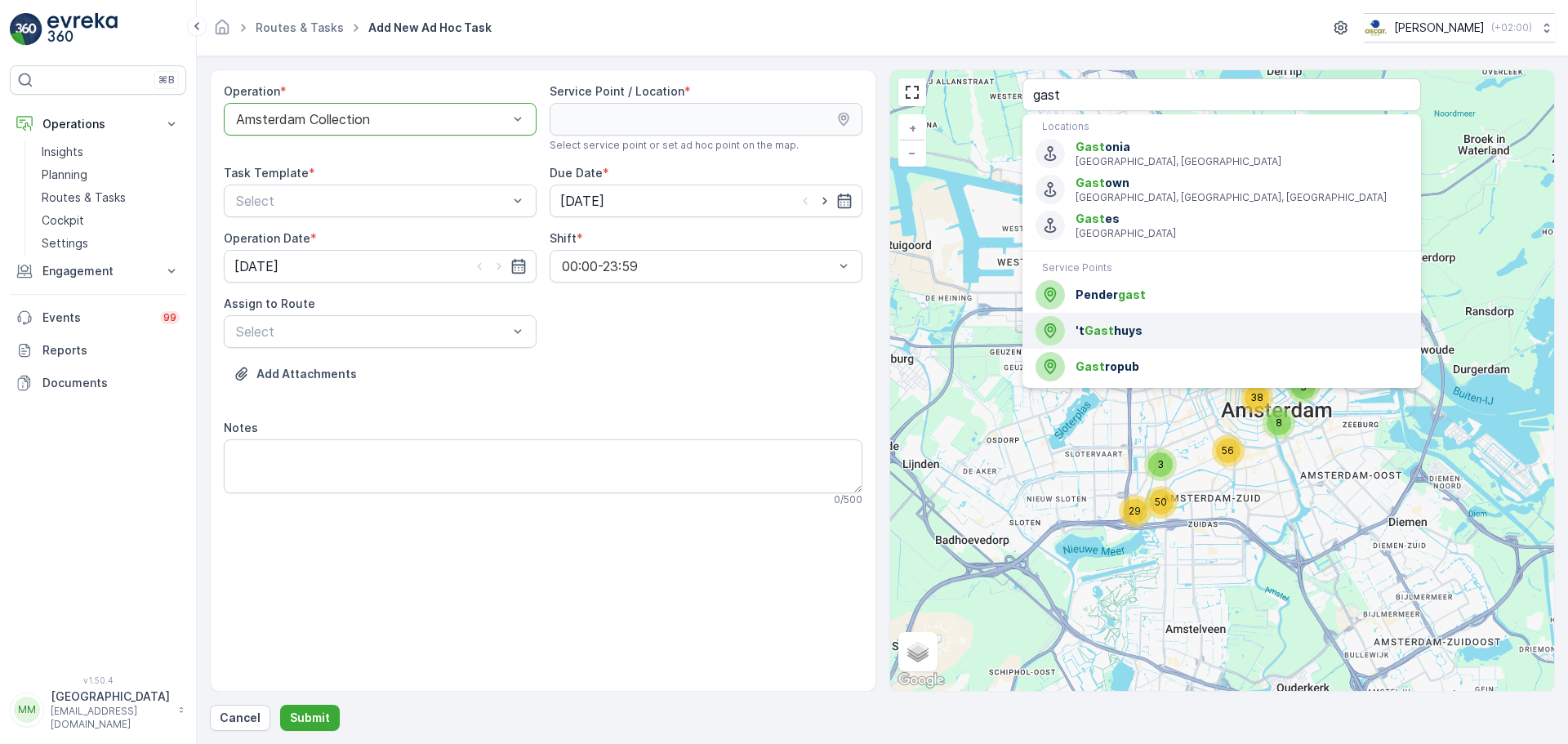
click at [1147, 332] on span "'t Gast huys" at bounding box center [1241, 331] width 332 height 16
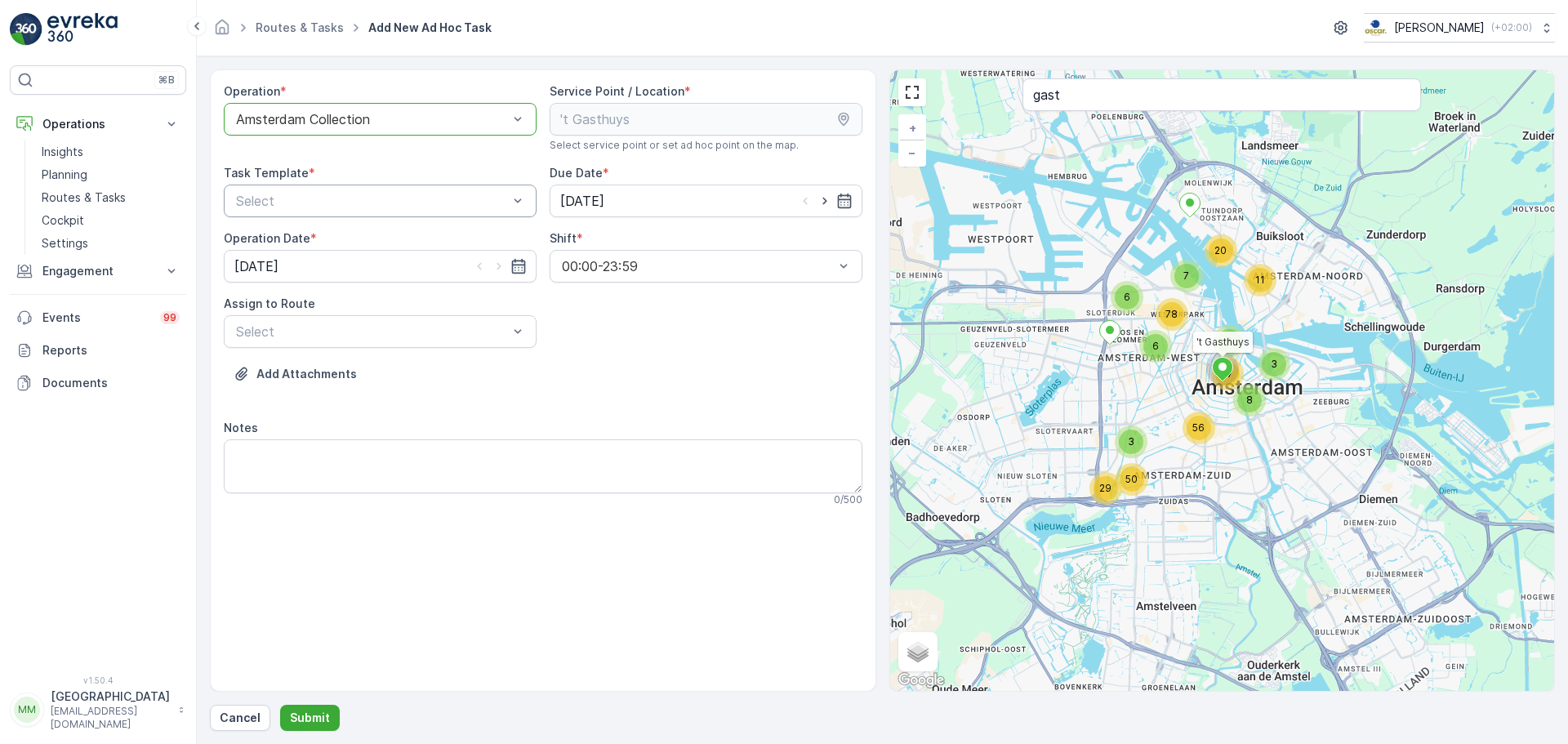
drag, startPoint x: 344, startPoint y: 180, endPoint x: 333, endPoint y: 195, distance: 18.8
click at [343, 180] on div "Task Template *" at bounding box center [380, 173] width 313 height 16
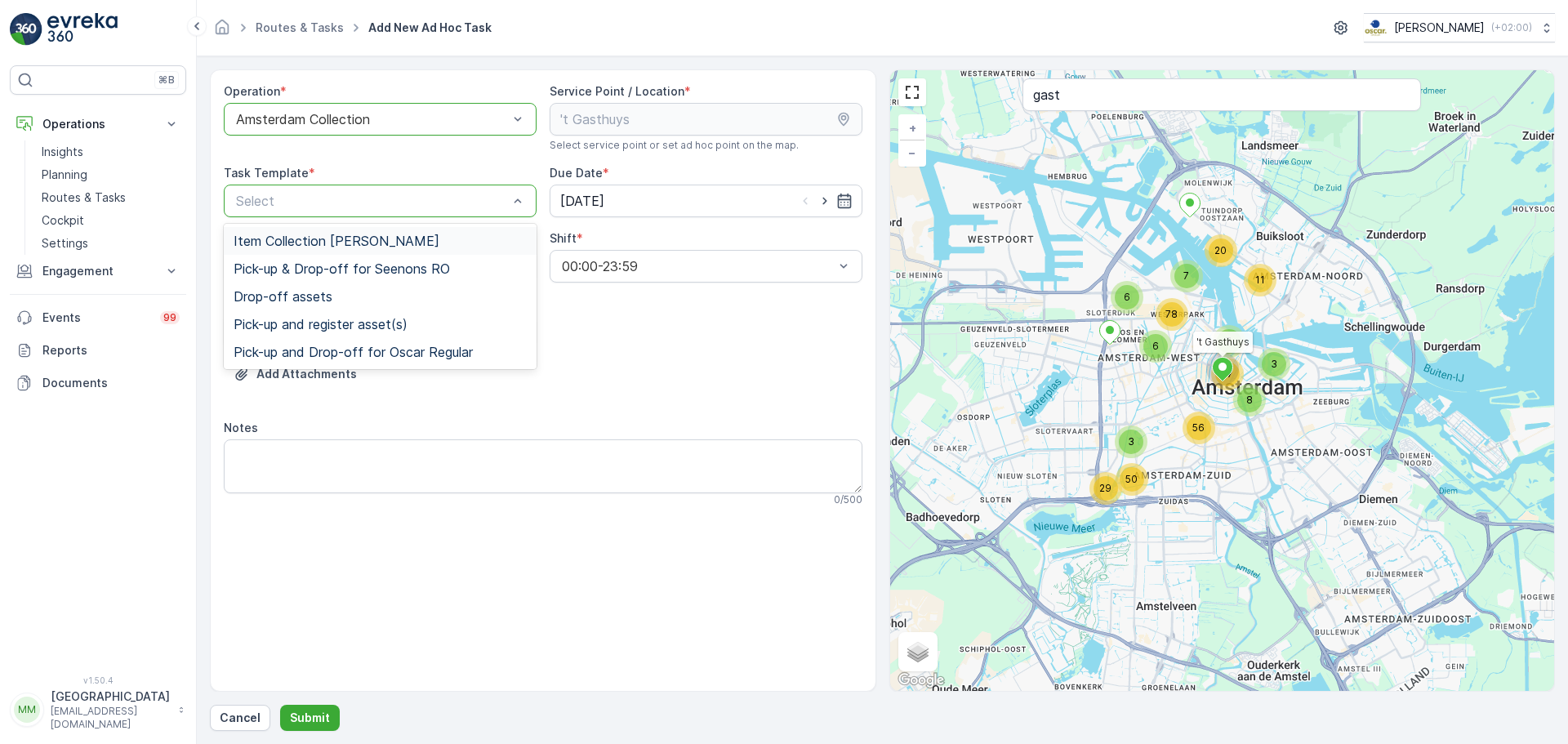
click at [323, 239] on span "Item Collection [PERSON_NAME]" at bounding box center [337, 241] width 206 height 15
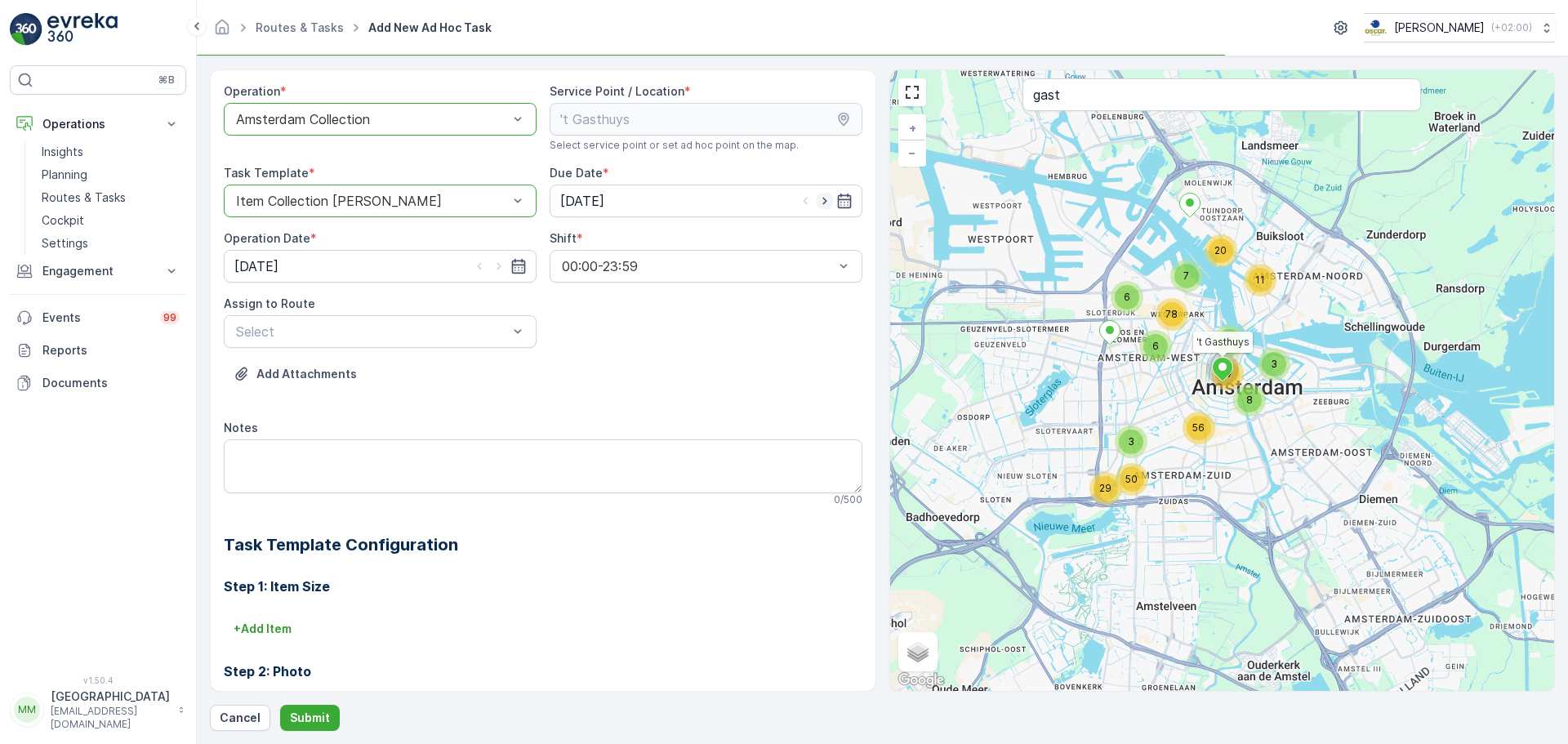
click at [817, 206] on icon "button" at bounding box center [825, 201] width 16 height 16
type input "[DATE]"
drag, startPoint x: 496, startPoint y: 267, endPoint x: 449, endPoint y: 312, distance: 65.3
click at [496, 267] on icon "button" at bounding box center [499, 266] width 16 height 16
type input "[DATE]"
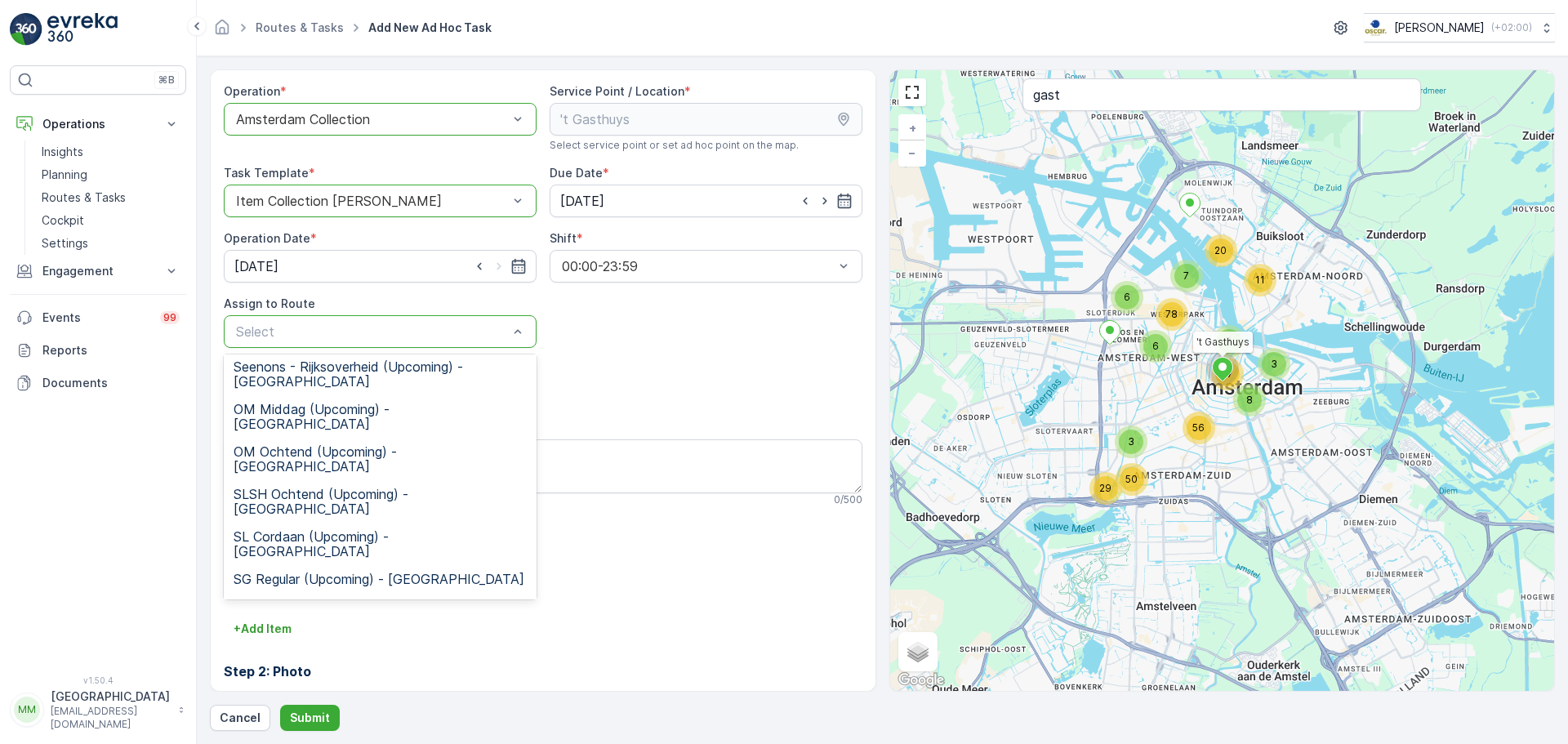
scroll to position [304, 0]
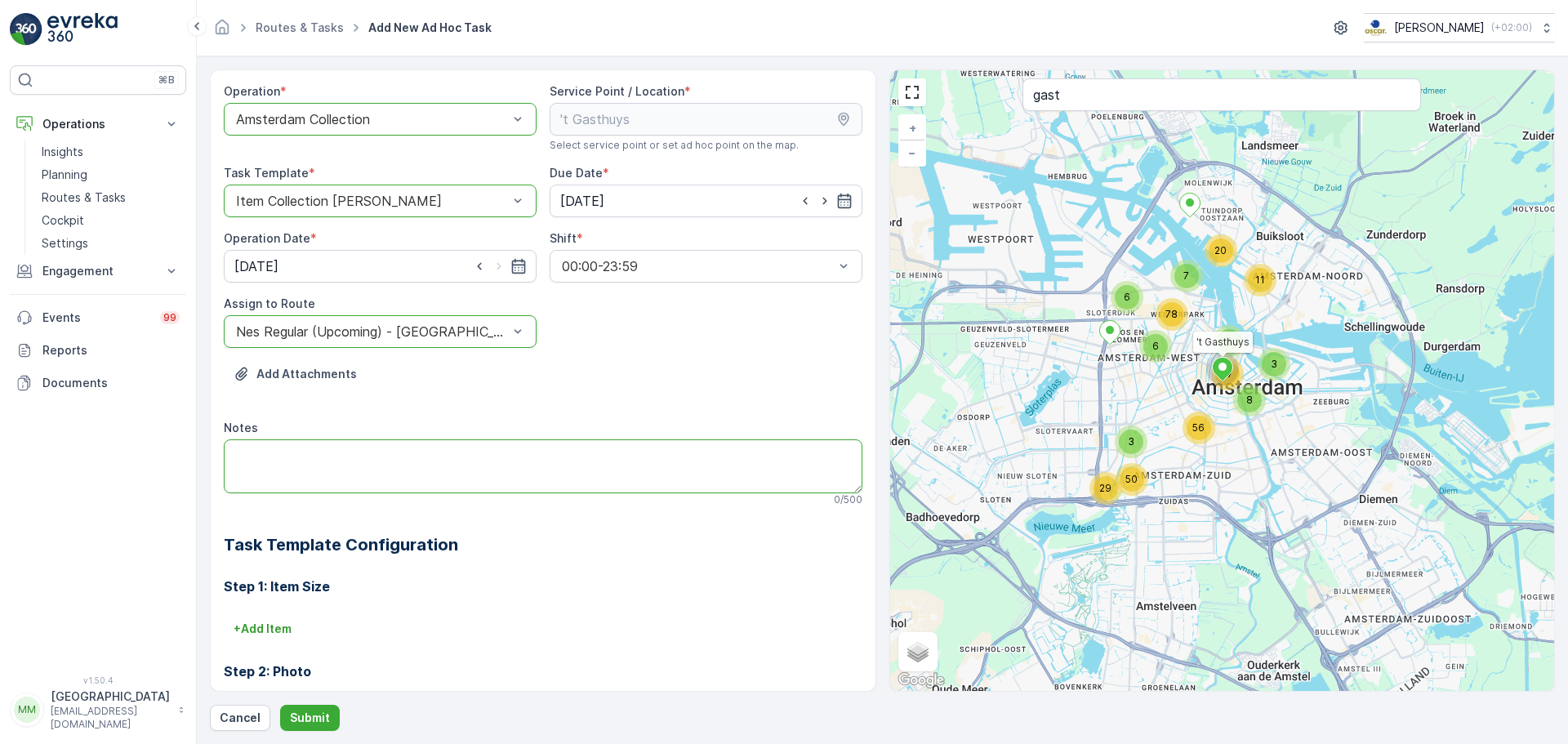
click at [290, 453] on textarea "Notes" at bounding box center [543, 466] width 639 height 54
type textarea "graag brengen: 1x koffiedik emmer 3x 140L PD zakken 3x 60L PD zakken"
click at [309, 712] on p "Submit" at bounding box center [310, 718] width 40 height 16
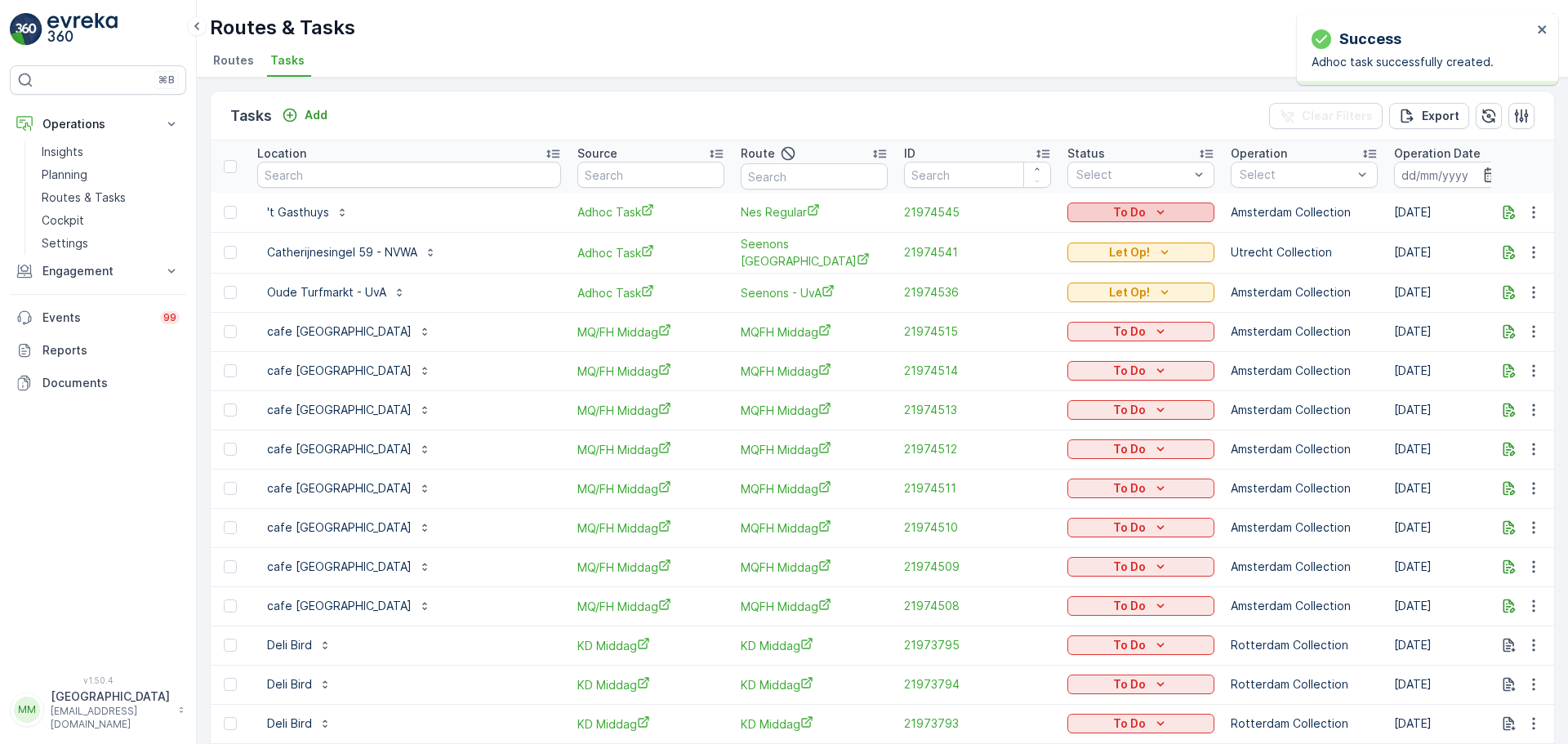
click at [1074, 217] on div "To Do" at bounding box center [1141, 212] width 134 height 16
click at [1030, 237] on span "Let Op!" at bounding box center [1018, 237] width 41 height 16
click at [346, 168] on input "text" at bounding box center [409, 175] width 304 height 26
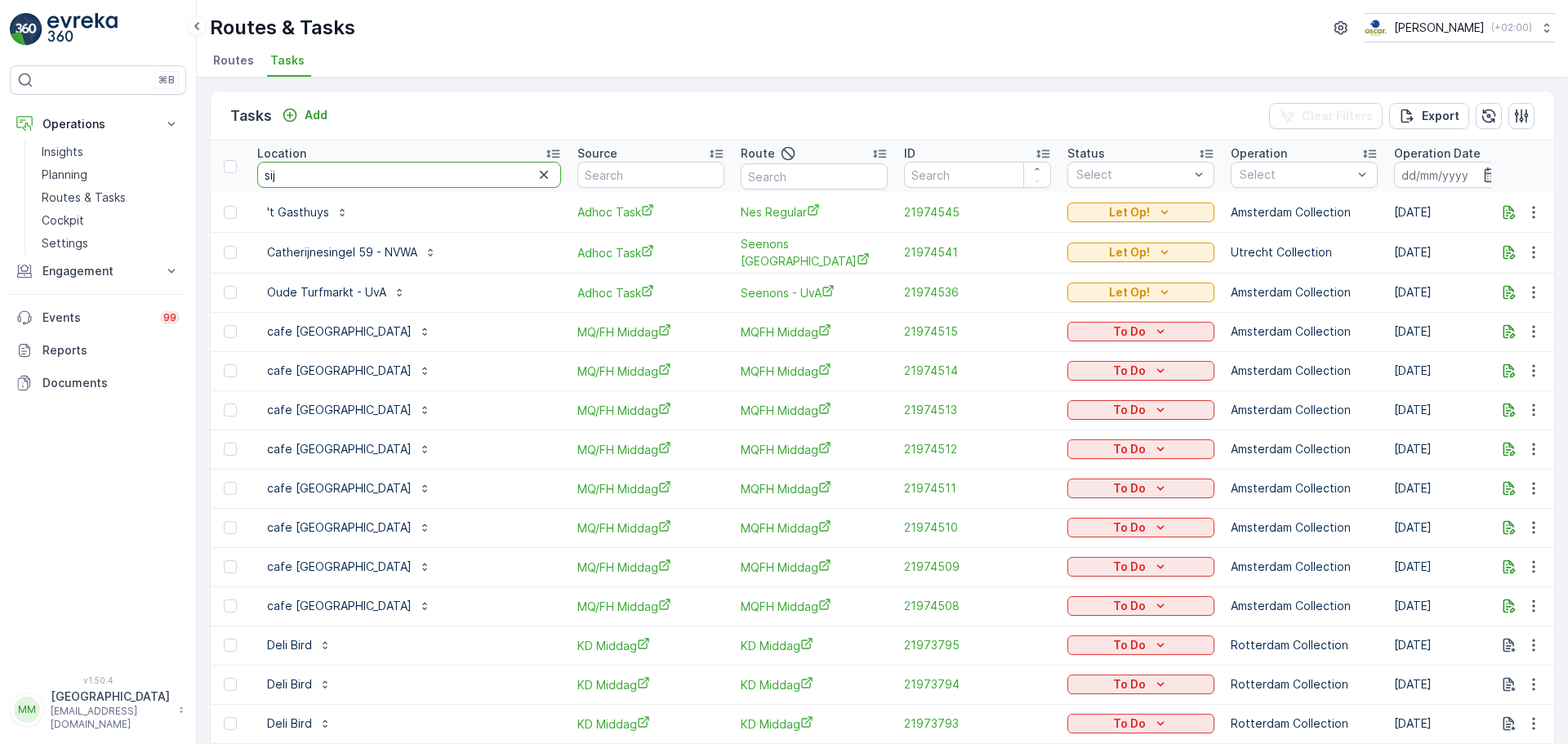
type input "sijk"
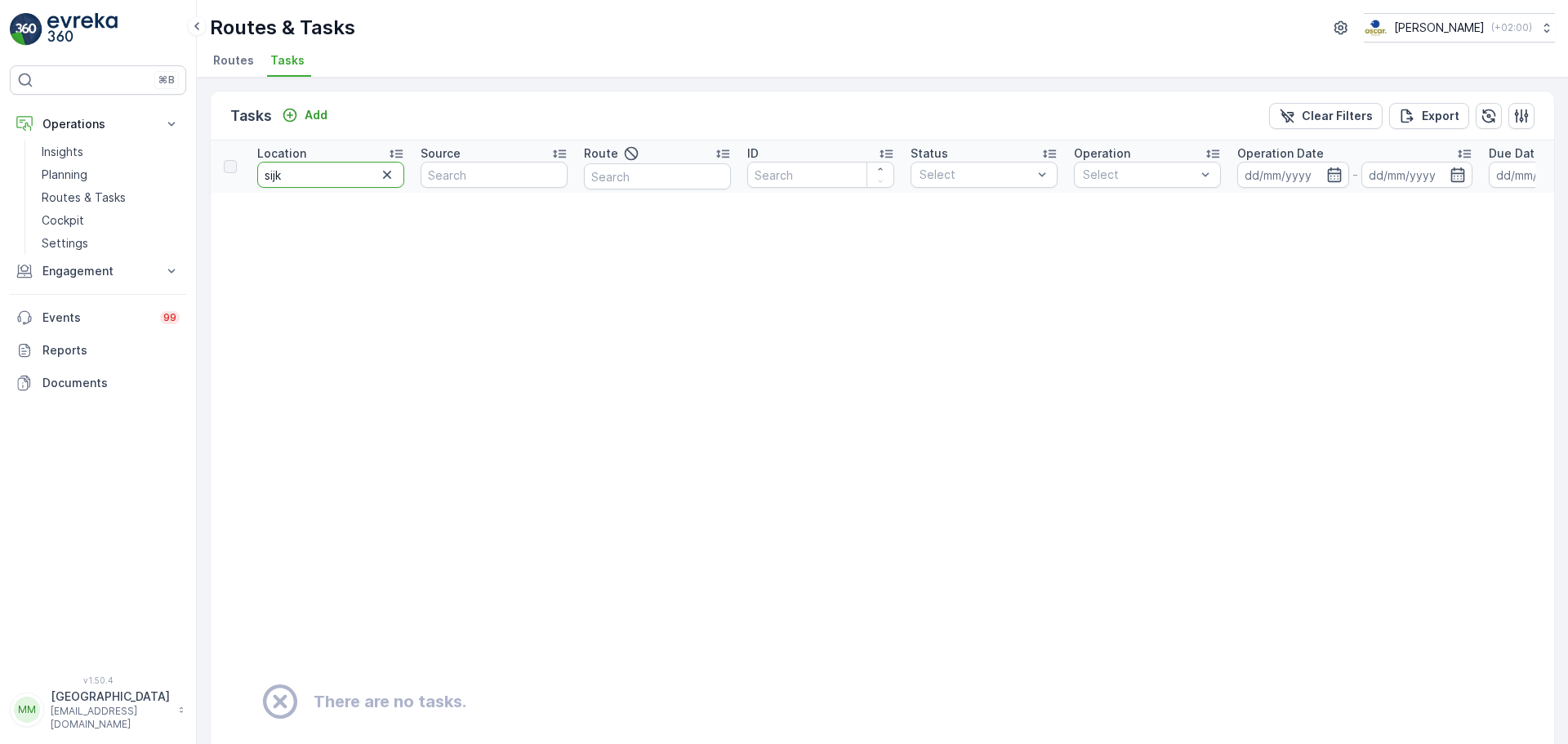
drag, startPoint x: 310, startPoint y: 179, endPoint x: 221, endPoint y: 179, distance: 89.0
click at [221, 179] on tr "Location sijk Source Route ID Status Select Operation Select Operation Date - D…" at bounding box center [1434, 166] width 2446 height 52
type input "oudem"
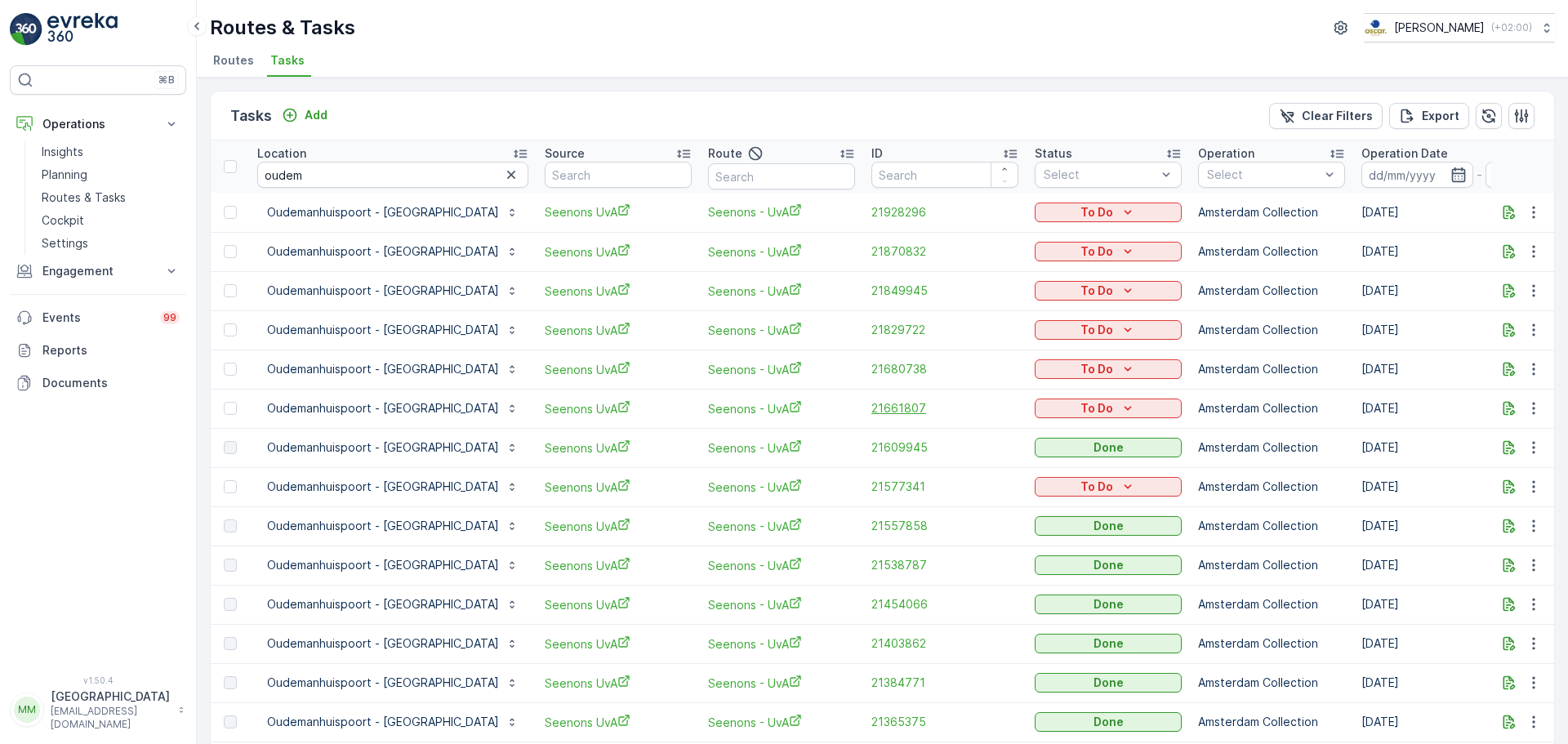
click at [871, 412] on span "21661807" at bounding box center [944, 408] width 147 height 16
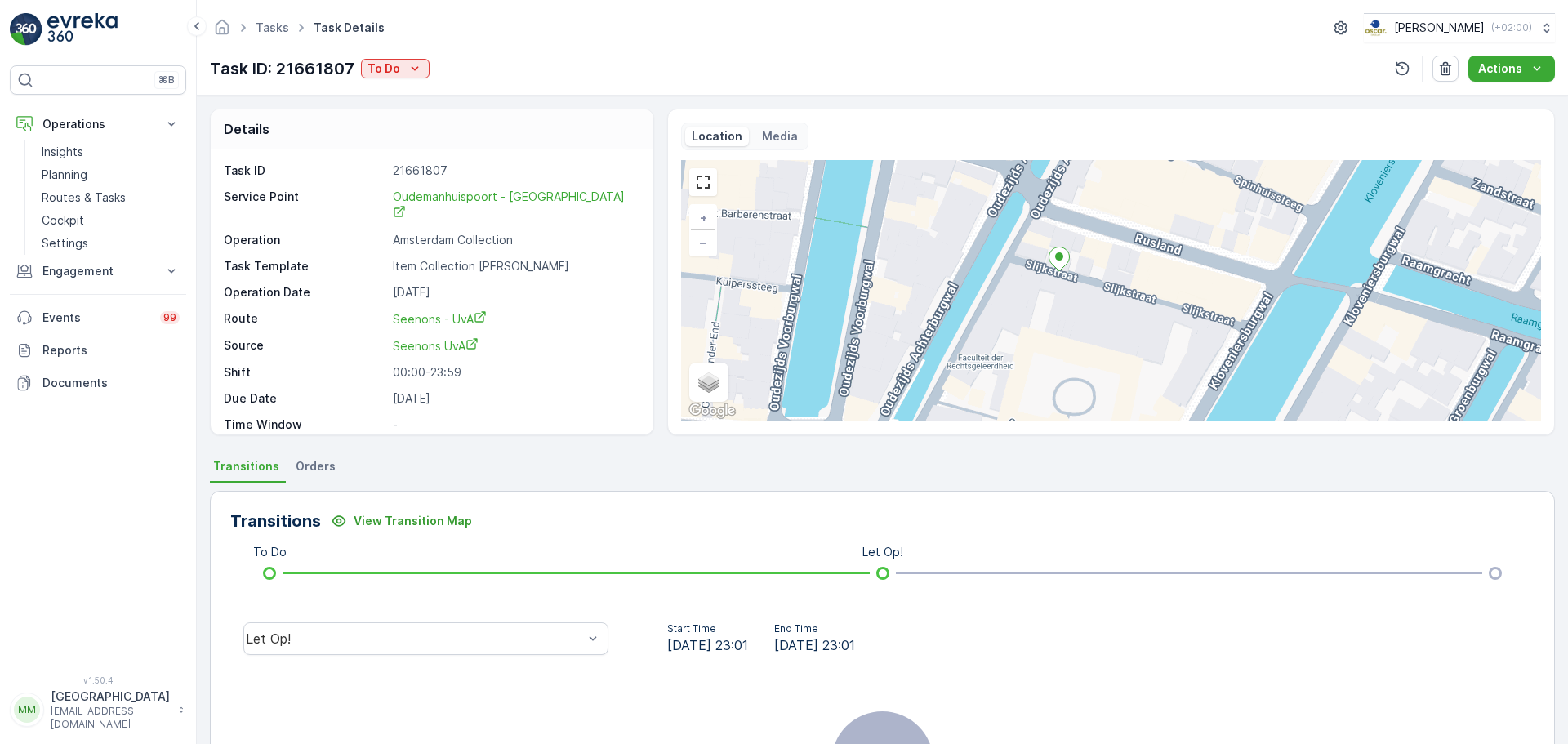
drag, startPoint x: 1079, startPoint y: 251, endPoint x: 1109, endPoint y: 304, distance: 60.7
click at [1109, 304] on div "+ − Satellite Roadmap Terrain Hybrid Leaflet Keyboard shortcuts Map Data Map da…" at bounding box center [1111, 290] width 860 height 261
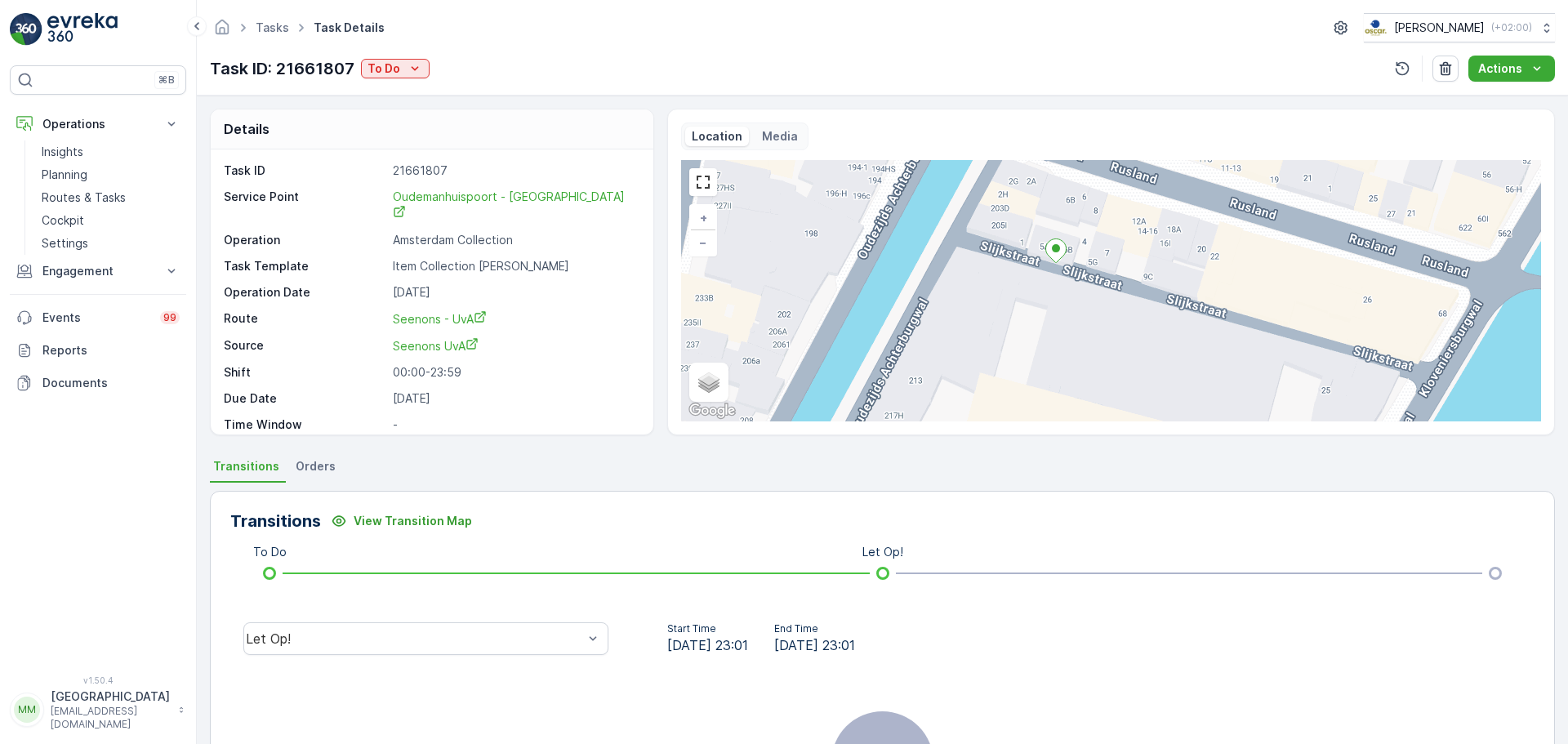
scroll to position [21, 0]
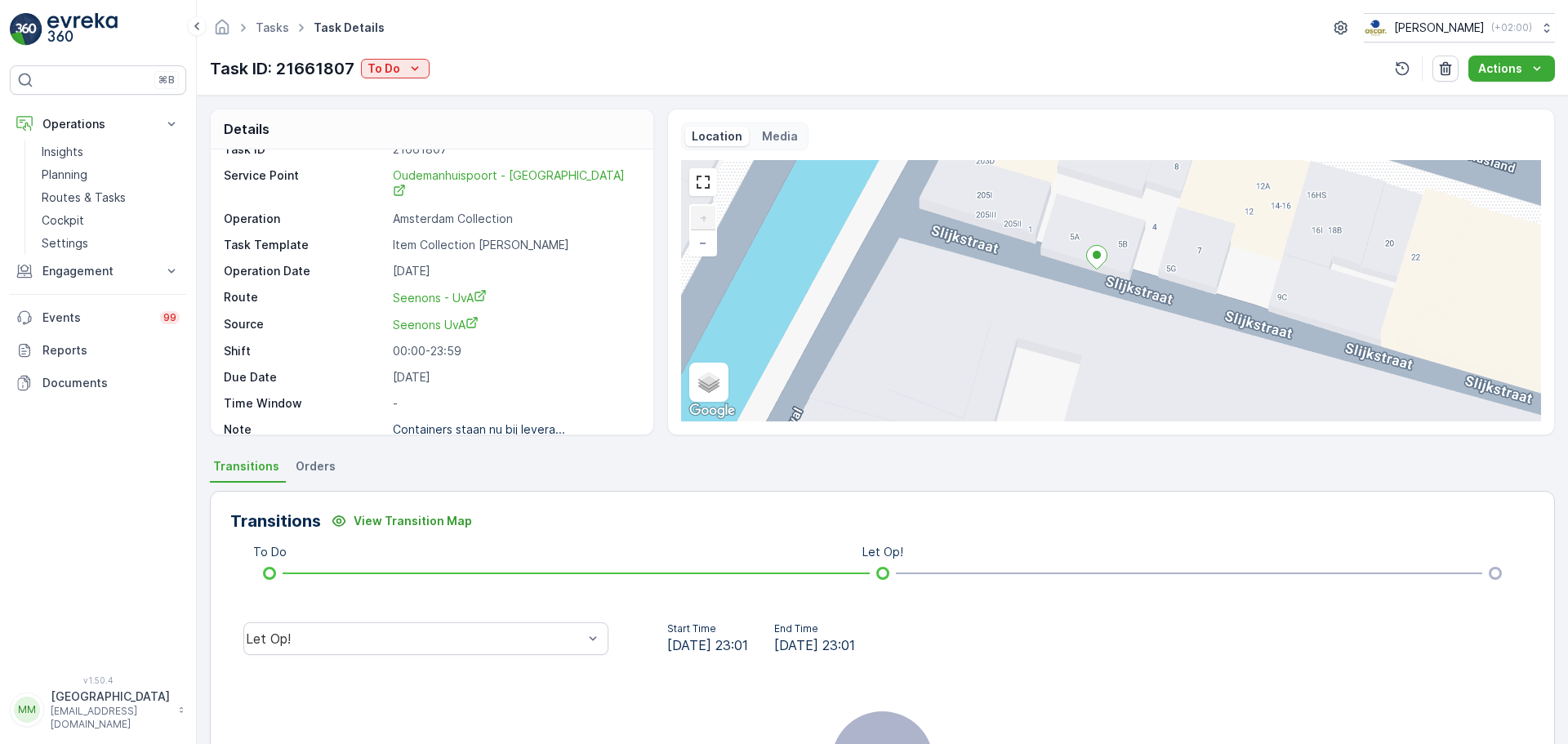
drag, startPoint x: 1141, startPoint y: 233, endPoint x: 1119, endPoint y: 310, distance: 80.4
click at [1119, 310] on div "+ − Satellite Roadmap Terrain Hybrid Leaflet Keyboard shortcuts Map Data Map da…" at bounding box center [1111, 290] width 860 height 261
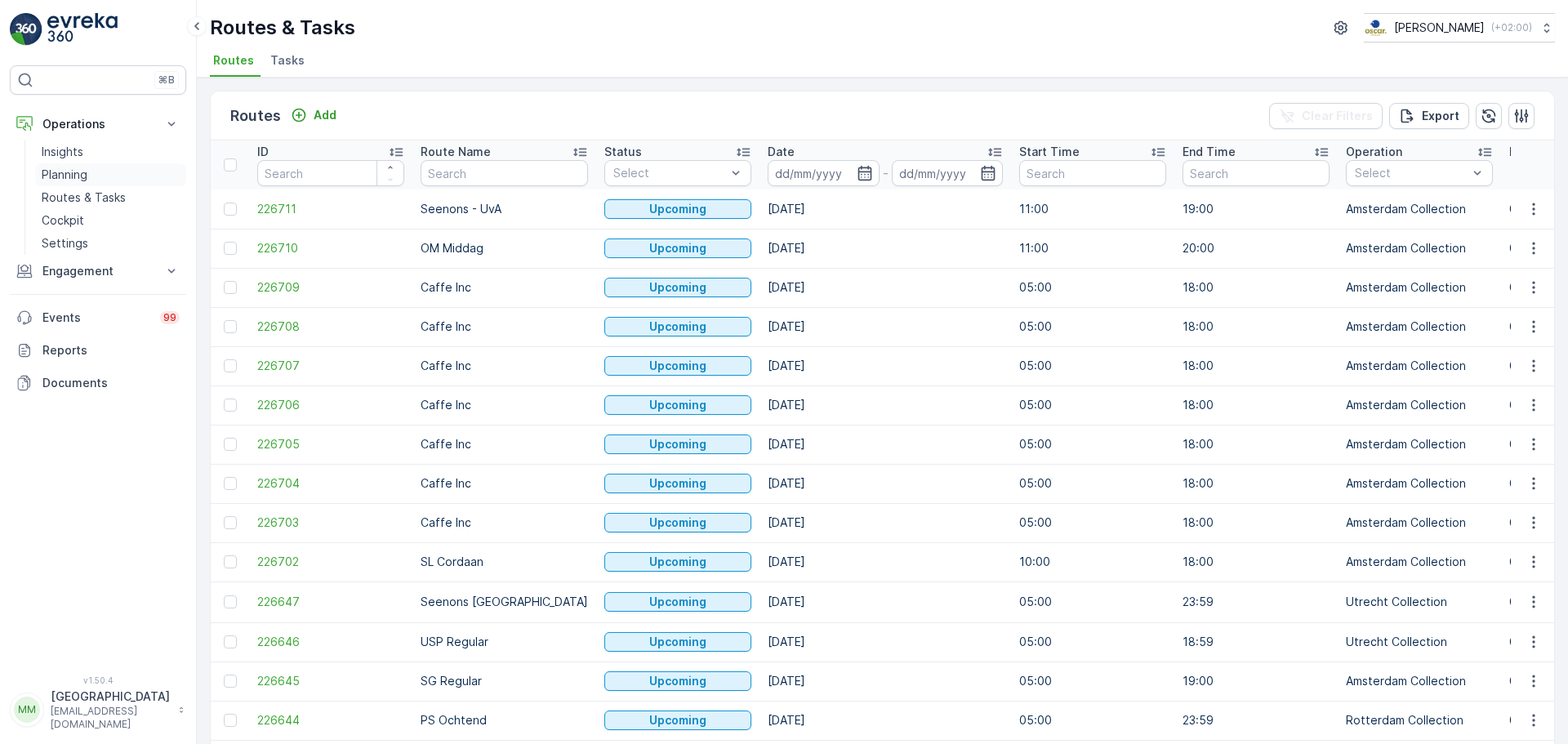
click at [97, 170] on link "Planning" at bounding box center [110, 174] width 151 height 23
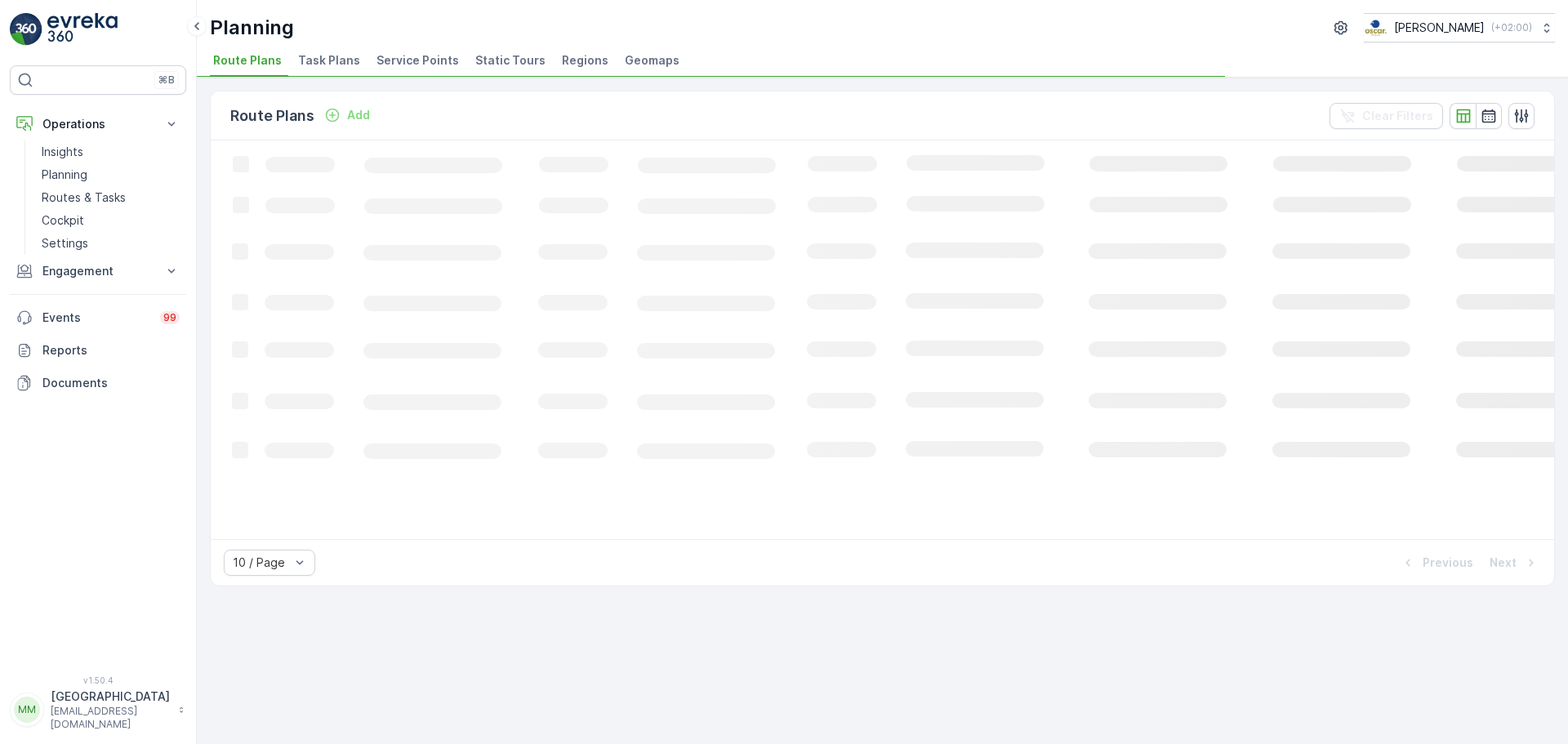
click at [316, 67] on span "Task Plans" at bounding box center [329, 60] width 62 height 16
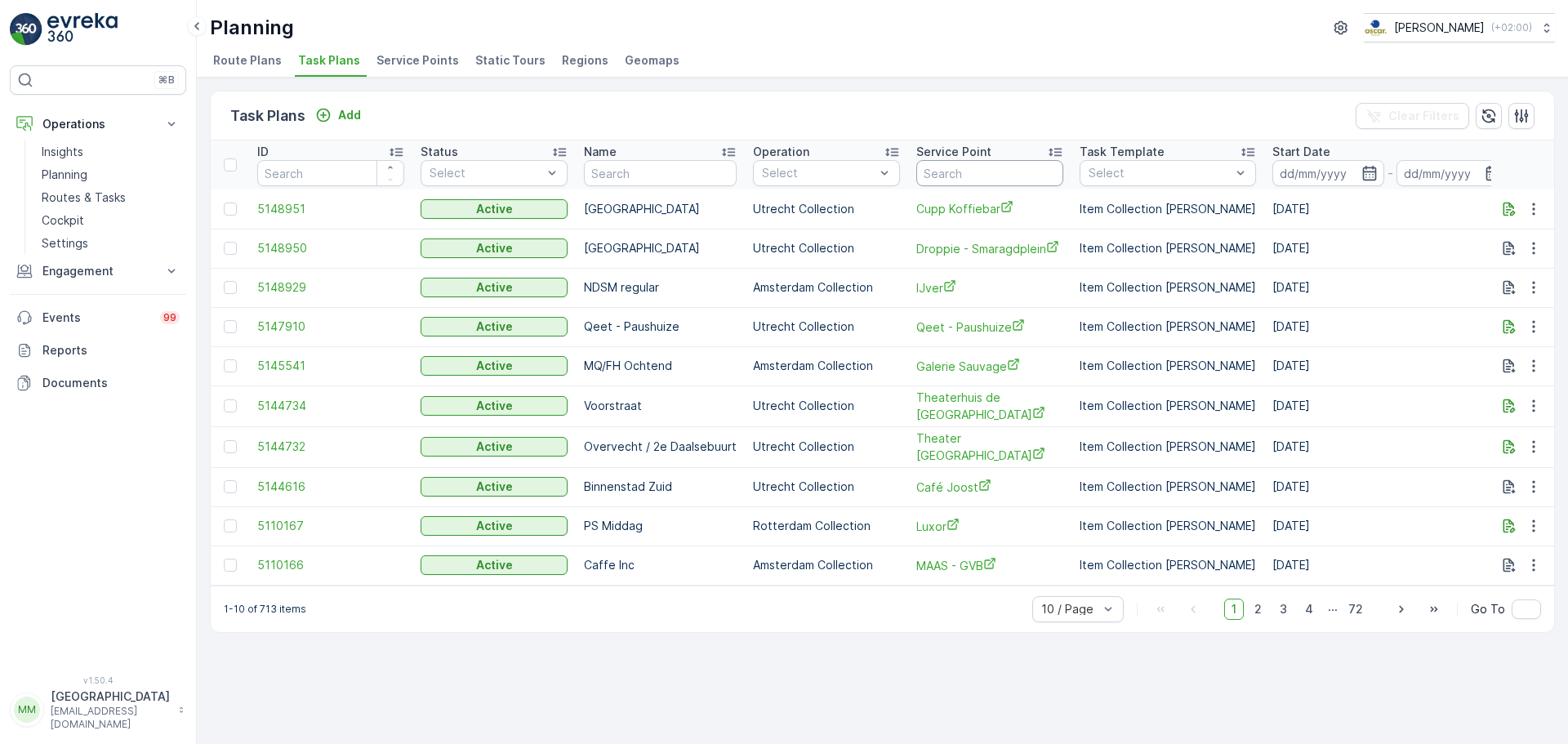
click at [957, 176] on input "text" at bounding box center [989, 173] width 147 height 26
type input "s"
type input "de utr"
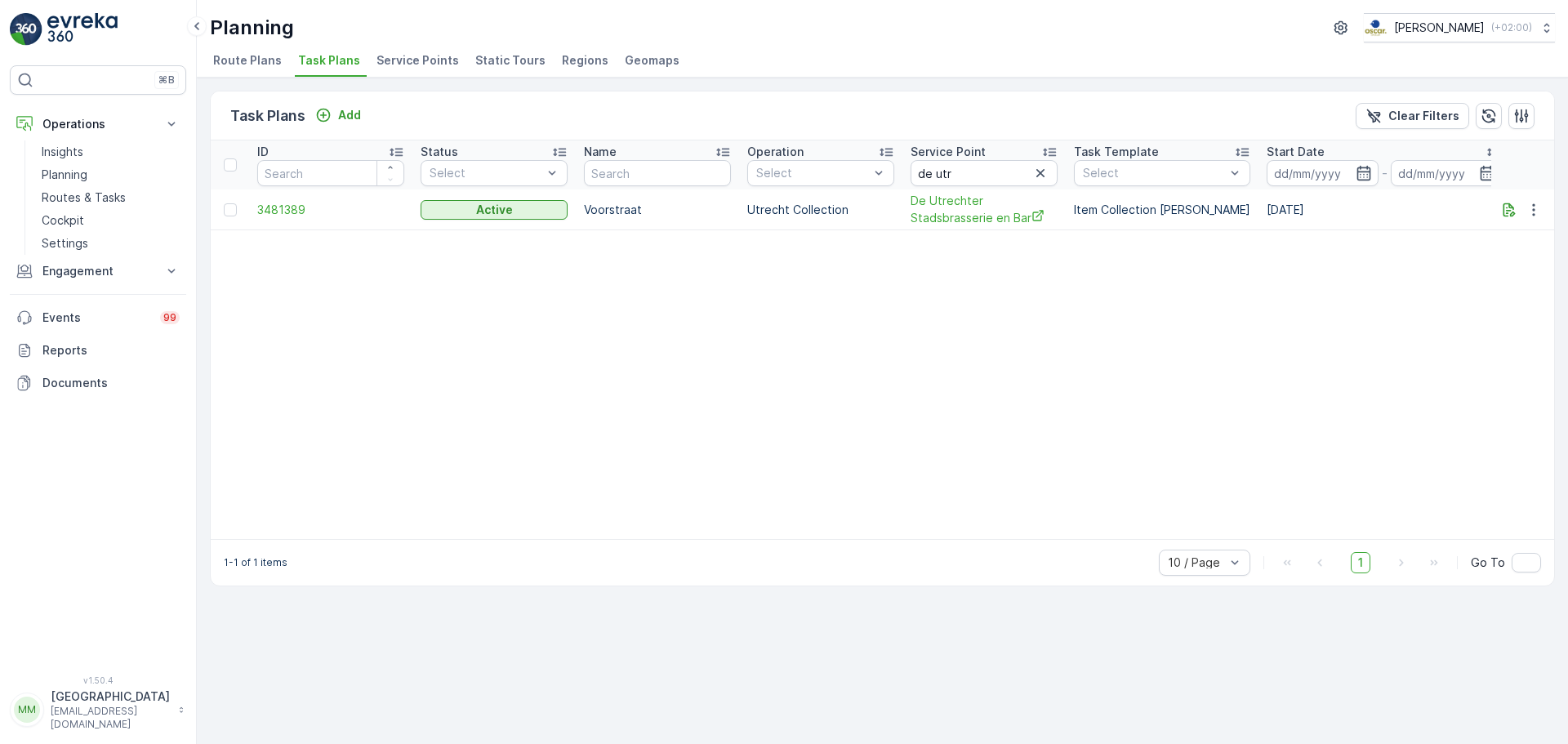
drag, startPoint x: 888, startPoint y: 547, endPoint x: 986, endPoint y: 553, distance: 97.3
click at [986, 553] on div "1-1 of 1 items 10 / Page 1 Go To" at bounding box center [882, 562] width 1343 height 47
drag, startPoint x: 986, startPoint y: 553, endPoint x: 1159, endPoint y: 534, distance: 174.1
click at [1106, 549] on div "1-1 of 1 items 10 / Page 1 Go To" at bounding box center [882, 562] width 1343 height 47
click at [1166, 532] on table "ID Status Select Name Operation Select Service Point de utr Task Template Selec…" at bounding box center [1263, 339] width 2104 height 398
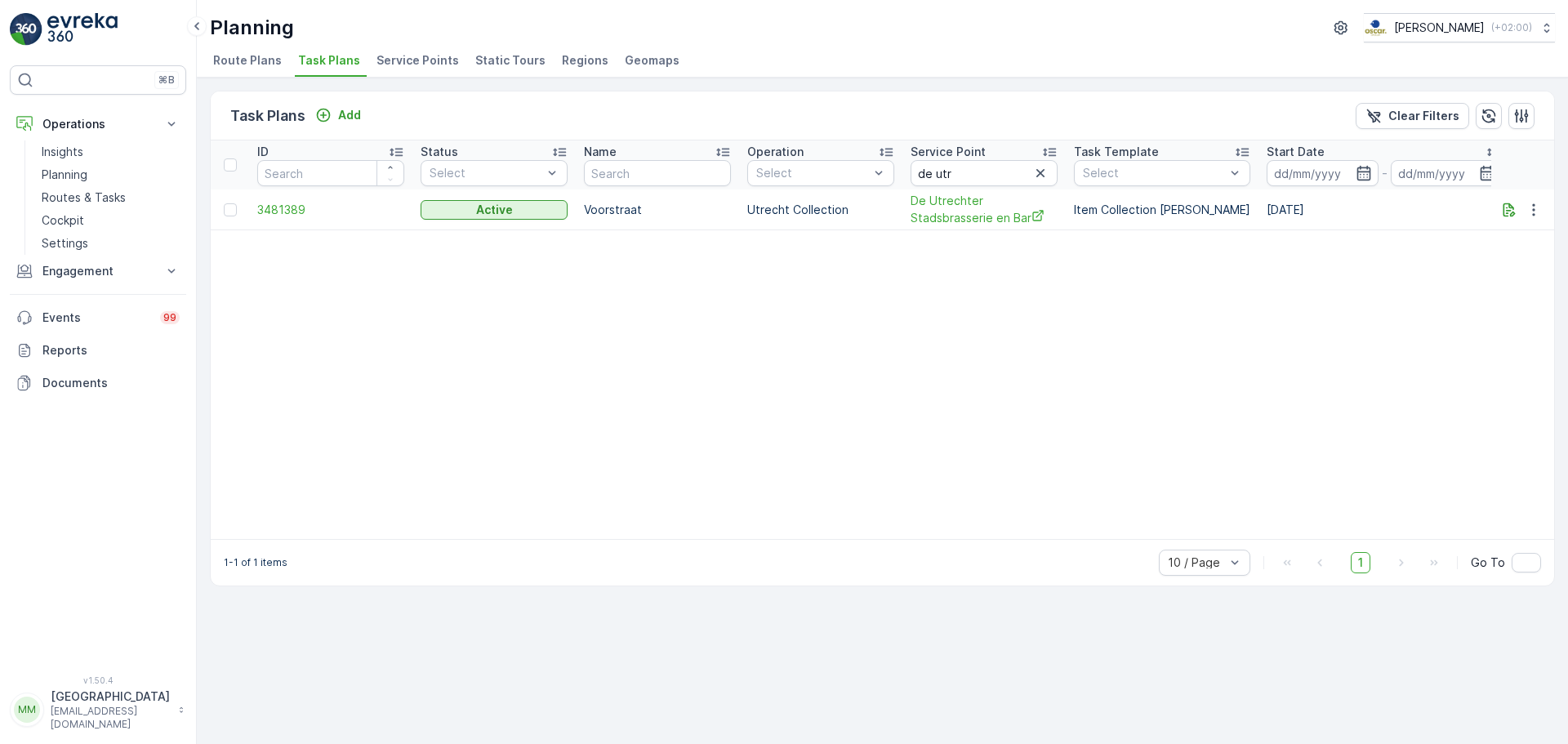
scroll to position [0, 748]
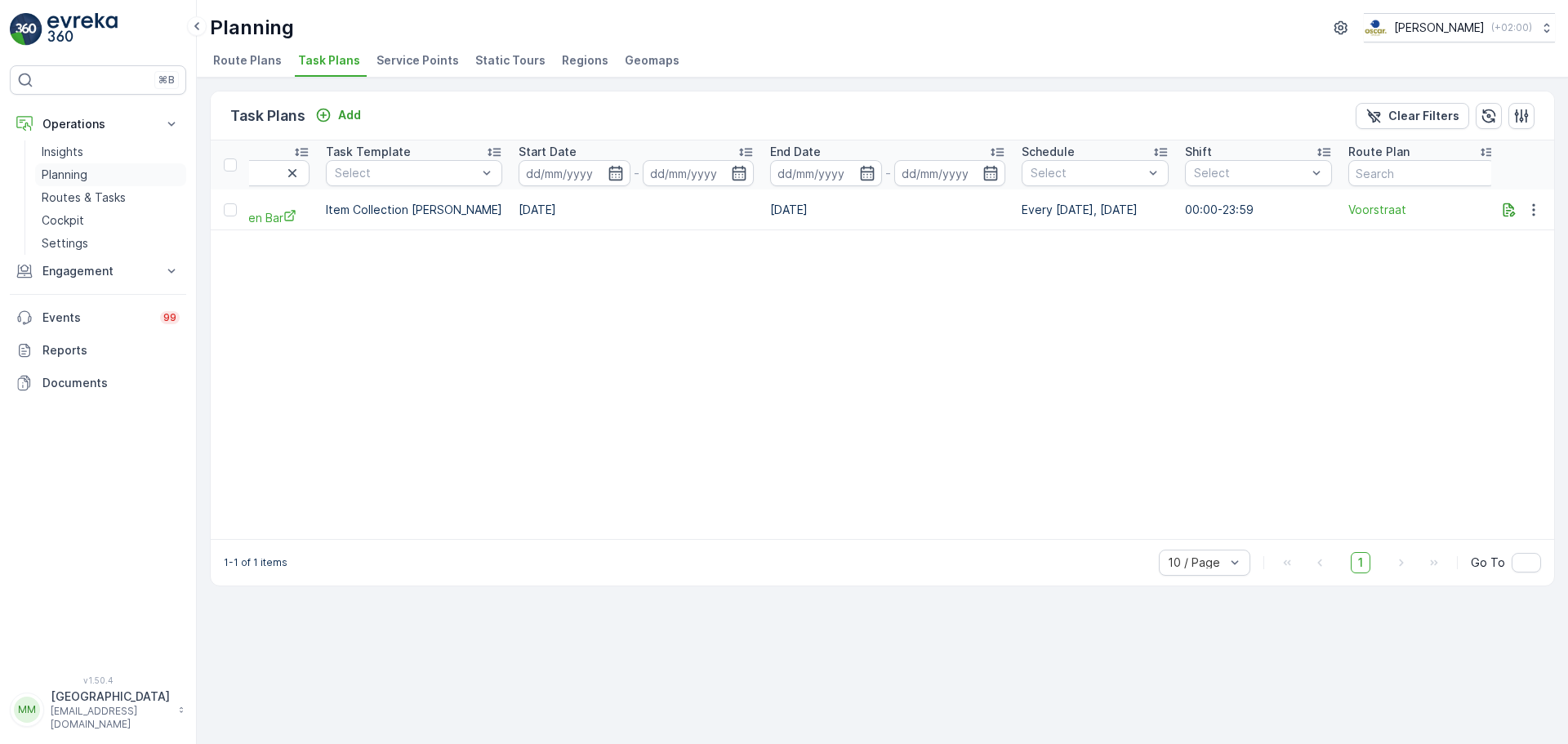
click at [82, 168] on p "Planning" at bounding box center [65, 175] width 46 height 16
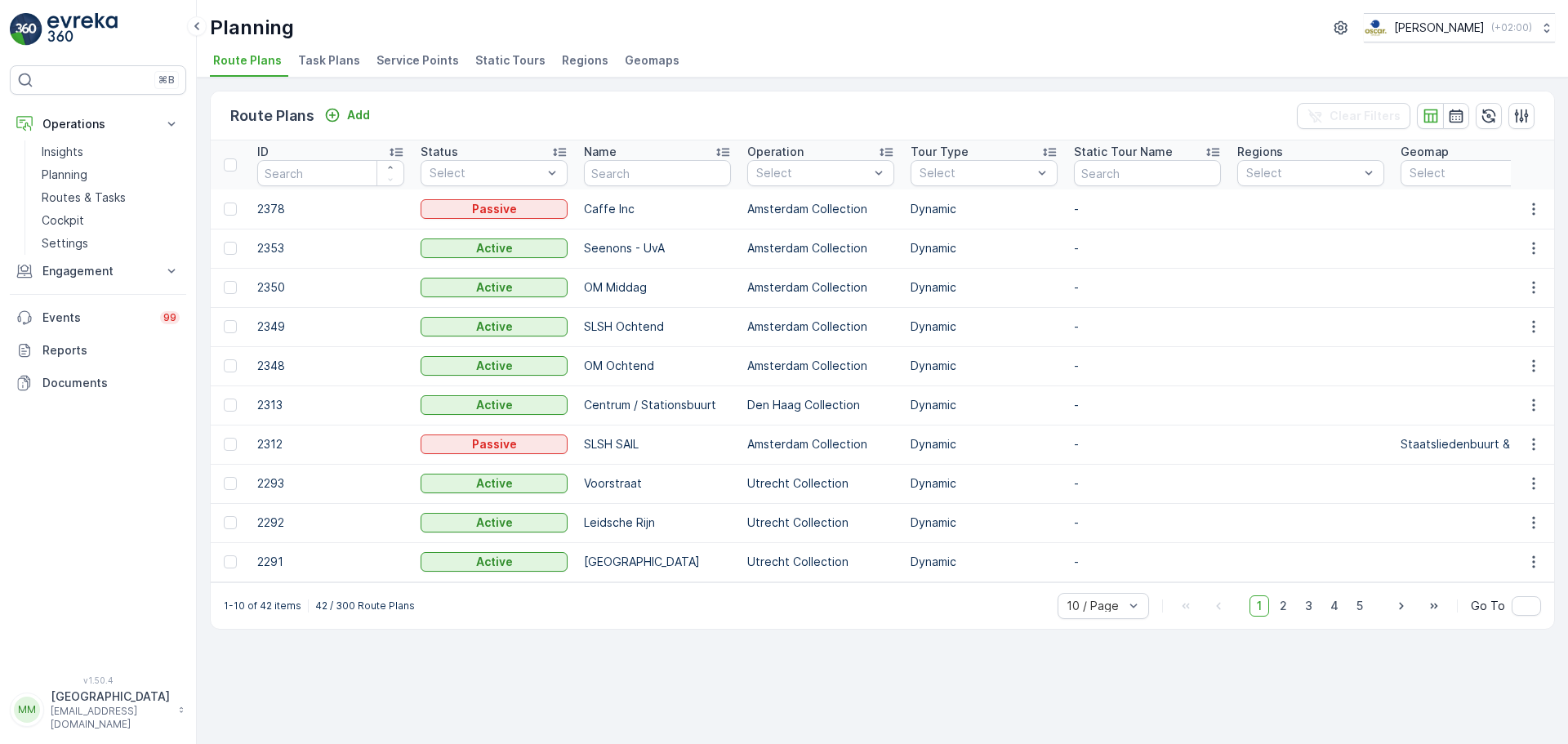
click at [313, 67] on span "Task Plans" at bounding box center [329, 60] width 62 height 16
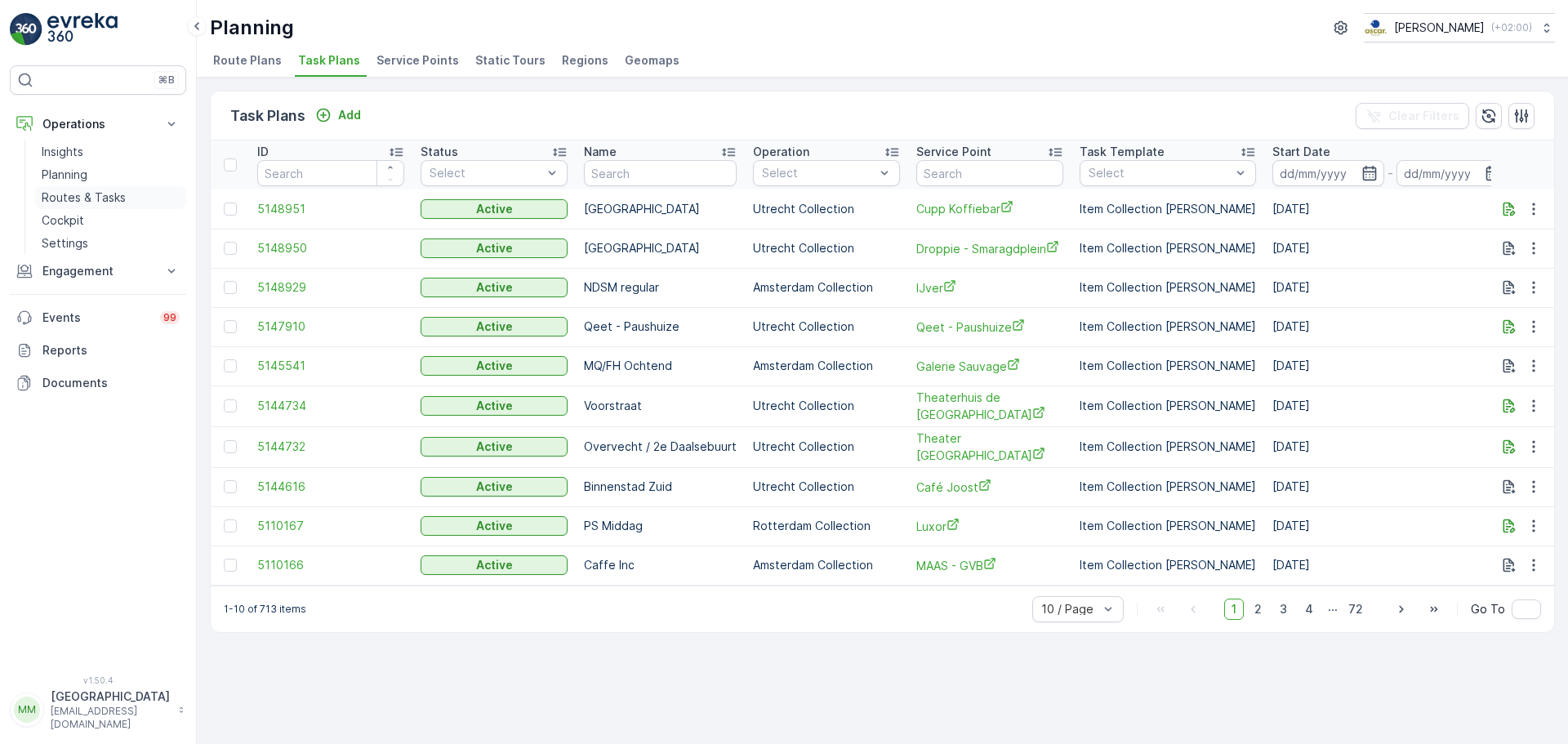
click at [91, 202] on p "Routes & Tasks" at bounding box center [84, 197] width 84 height 16
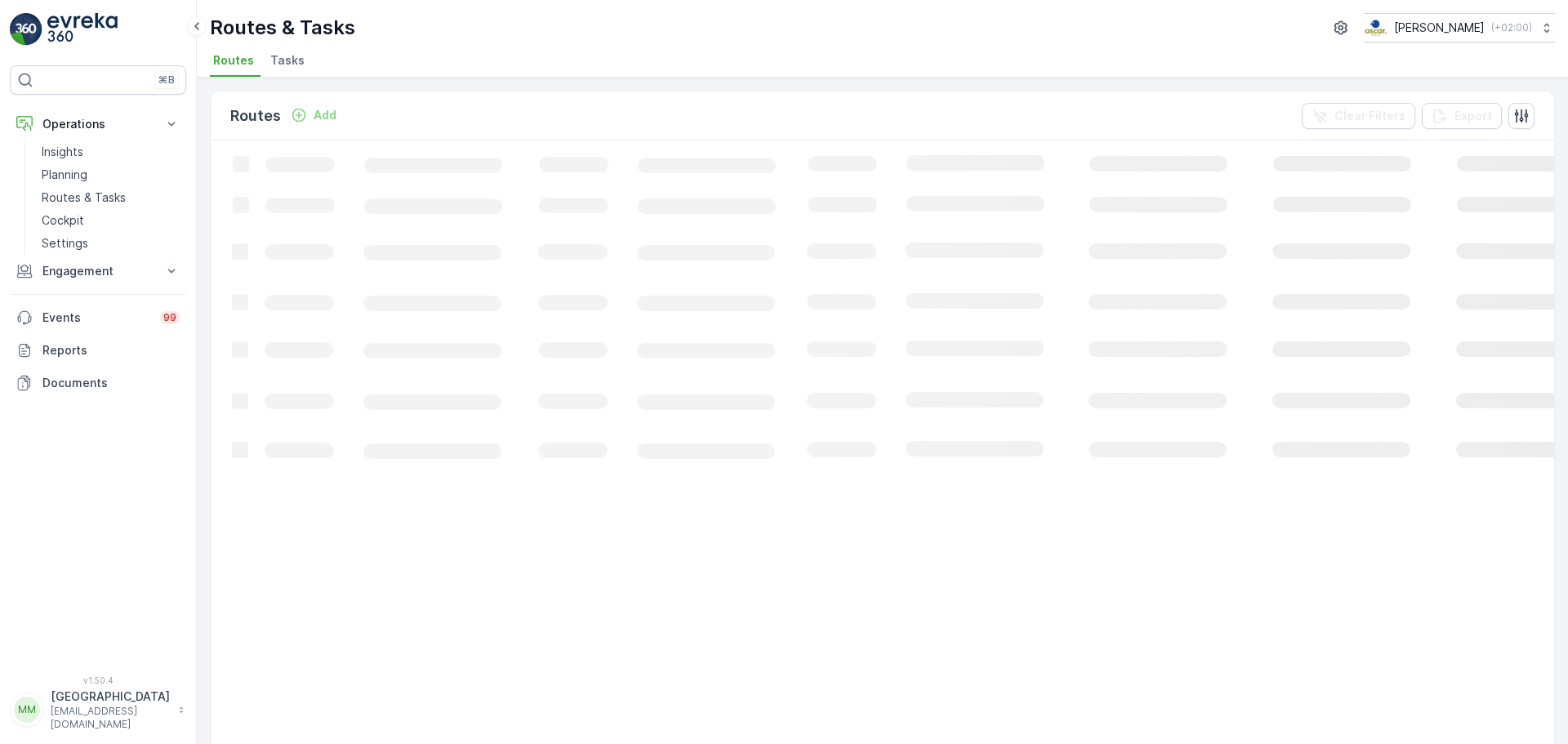
click at [296, 65] on span "Tasks" at bounding box center [287, 60] width 34 height 16
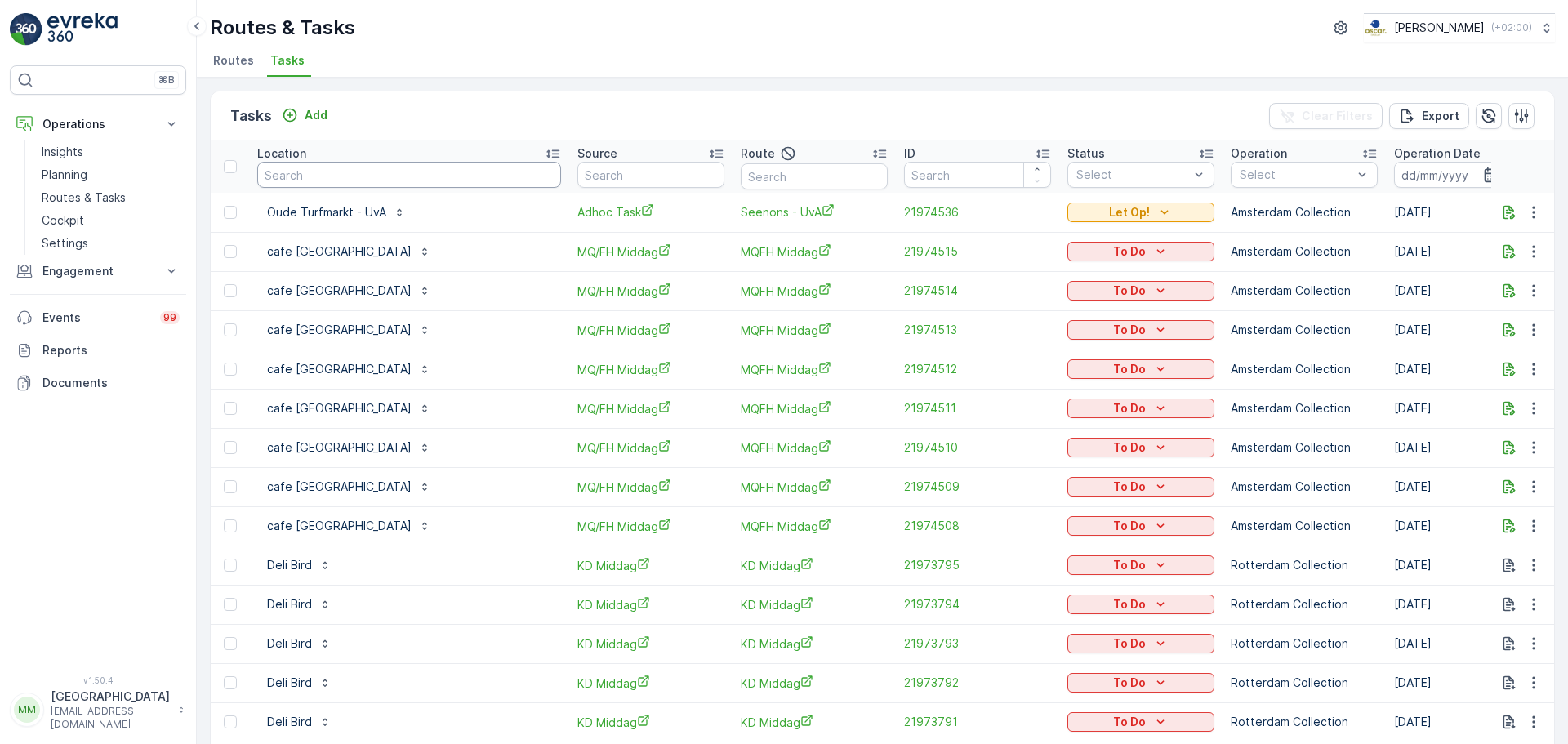
click at [409, 171] on input "text" at bounding box center [409, 175] width 304 height 26
type input "nvwa"
